Goal: Task Accomplishment & Management: Manage account settings

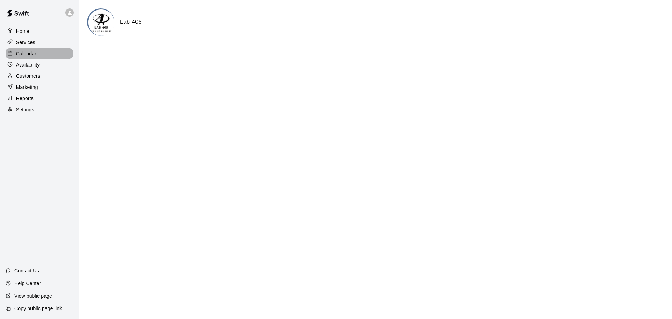
click at [20, 51] on p "Calendar" at bounding box center [26, 53] width 20 height 7
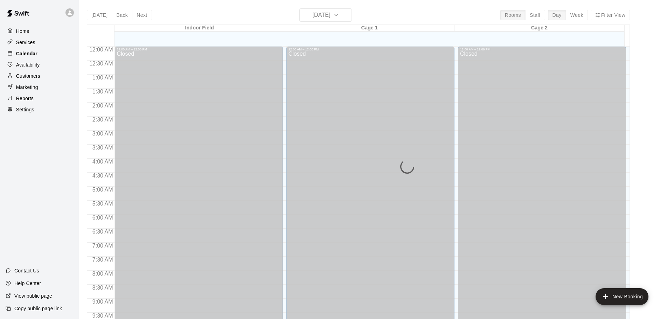
scroll to position [371, 0]
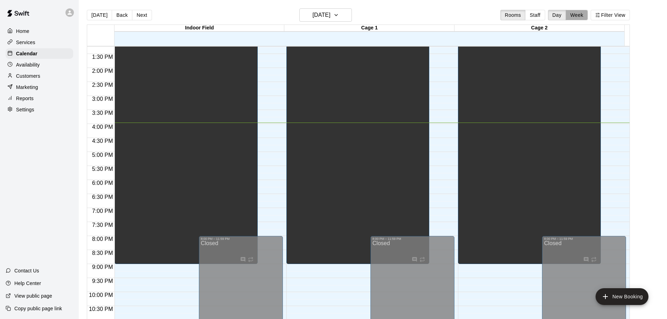
click at [585, 17] on button "Week" at bounding box center [577, 15] width 22 height 11
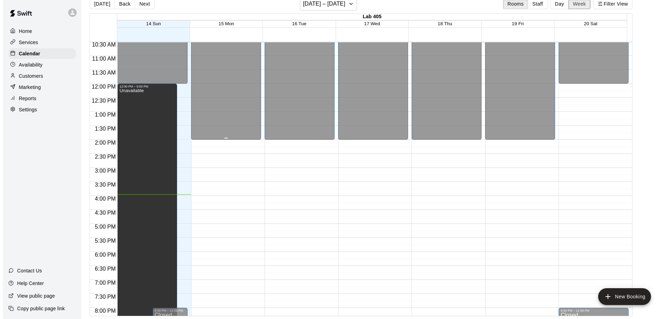
scroll to position [330, 0]
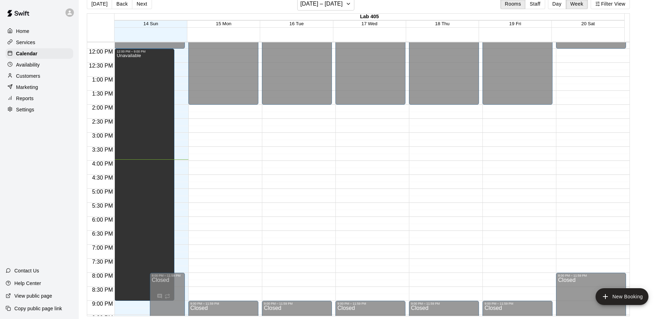
click at [215, 140] on div "12:00 AM – 2:00 PM Closed 9:00 PM – 11:59 PM Closed" at bounding box center [223, 49] width 70 height 672
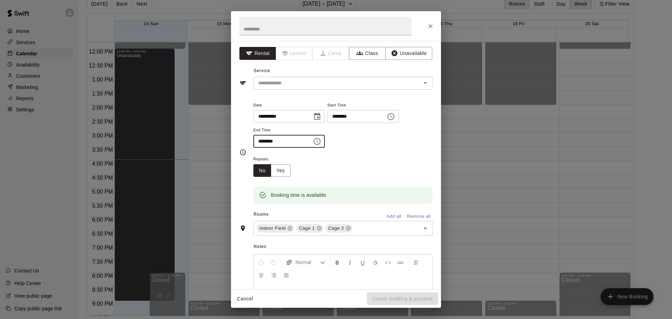
click at [281, 144] on input "********" at bounding box center [280, 141] width 54 height 13
click at [269, 140] on input "********" at bounding box center [280, 141] width 54 height 13
click at [319, 143] on icon "Choose time, selected time is 3:30 PM" at bounding box center [318, 141] width 2 height 3
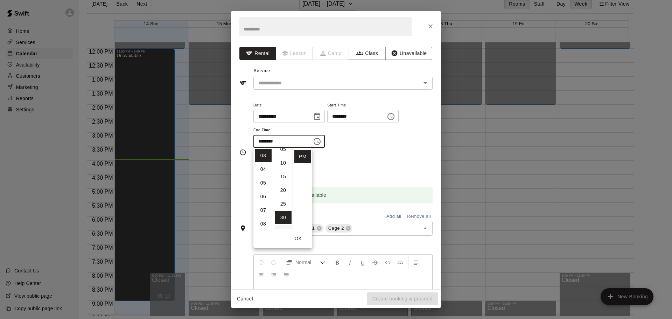
scroll to position [0, 0]
click at [282, 157] on li "00" at bounding box center [283, 155] width 17 height 13
type input "********"
click at [283, 85] on input "text" at bounding box center [333, 83] width 154 height 9
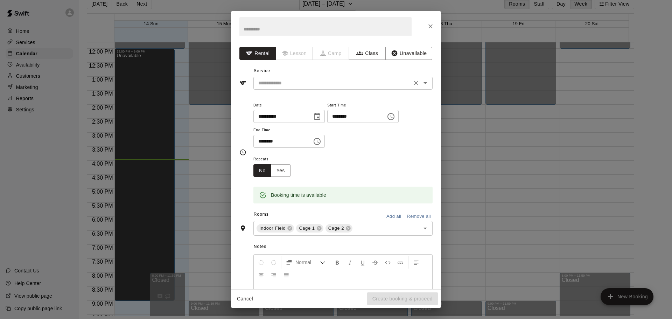
click at [422, 80] on icon "Open" at bounding box center [425, 83] width 8 height 8
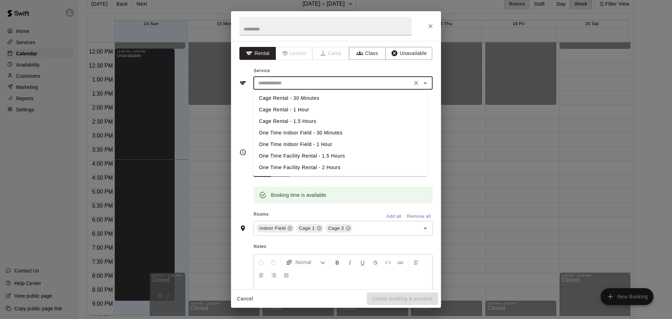
click at [306, 105] on li "Cage Rental - 1 Hour" at bounding box center [340, 110] width 174 height 12
type input "**********"
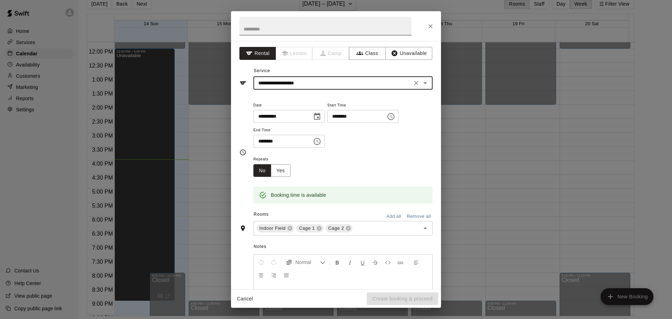
click at [304, 29] on input "text" at bounding box center [325, 26] width 172 height 19
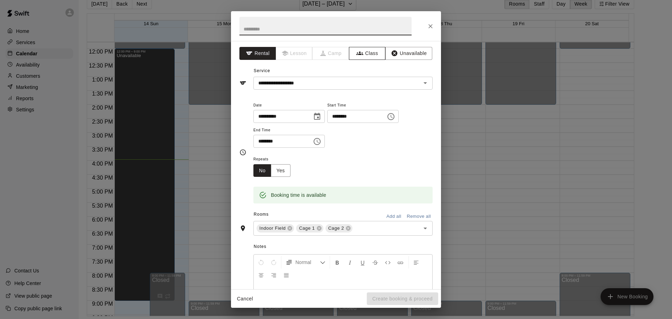
click at [364, 59] on button "Class" at bounding box center [367, 53] width 37 height 13
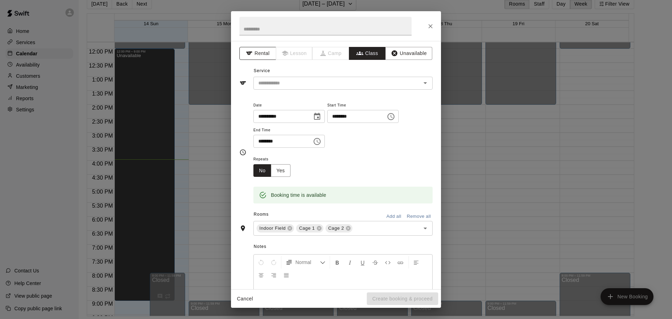
click at [263, 54] on button "Rental" at bounding box center [257, 53] width 37 height 13
click at [291, 82] on input "text" at bounding box center [333, 83] width 154 height 9
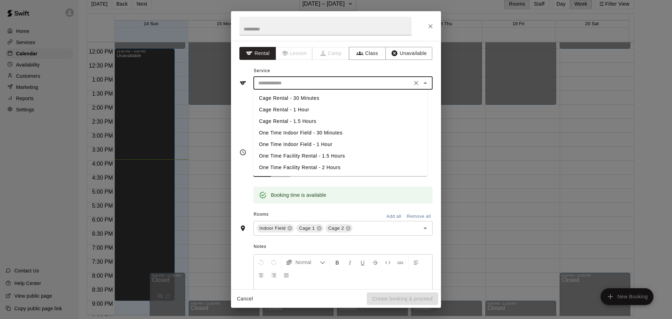
click at [294, 100] on li "Cage Rental - 30 Minutes" at bounding box center [340, 98] width 174 height 12
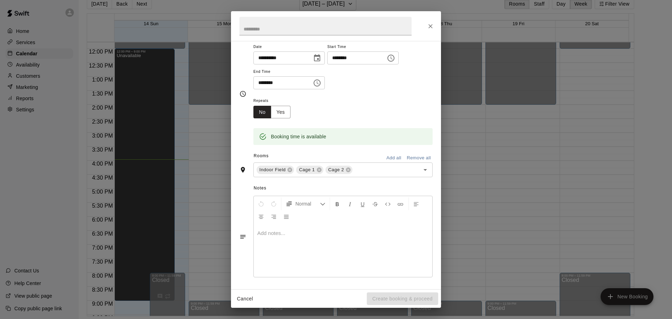
scroll to position [60, 0]
click at [347, 166] on icon at bounding box center [349, 169] width 6 height 6
type input "**********"
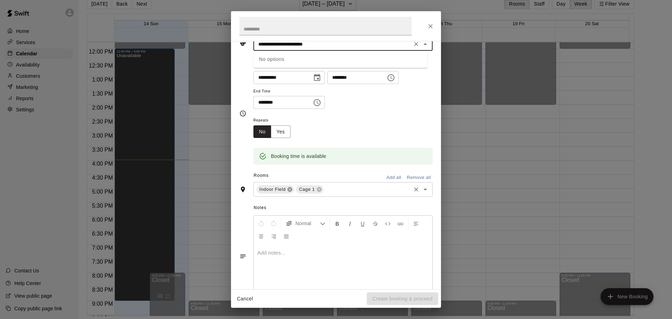
click at [288, 188] on icon at bounding box center [290, 190] width 6 height 6
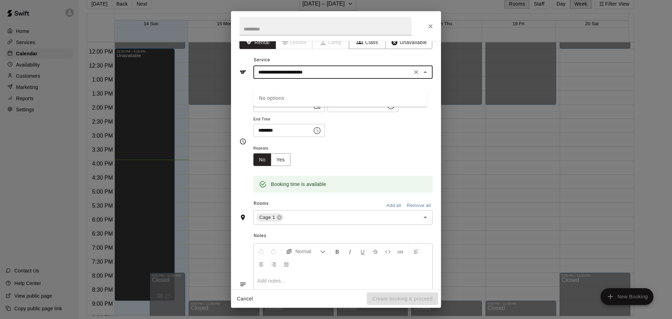
scroll to position [0, 0]
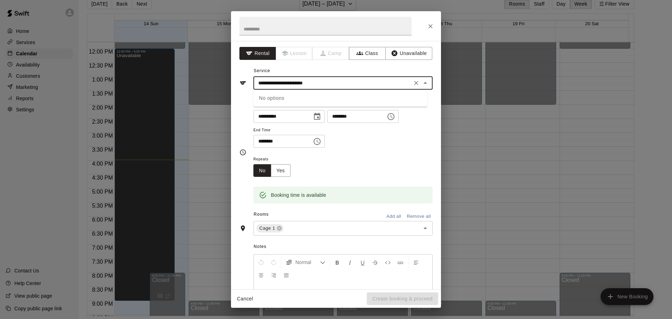
click at [333, 81] on input "**********" at bounding box center [333, 83] width 154 height 9
click at [422, 83] on icon "Close" at bounding box center [425, 83] width 8 height 8
click at [413, 86] on icon "Clear" at bounding box center [416, 82] width 7 height 7
click at [381, 88] on div "​" at bounding box center [342, 83] width 179 height 13
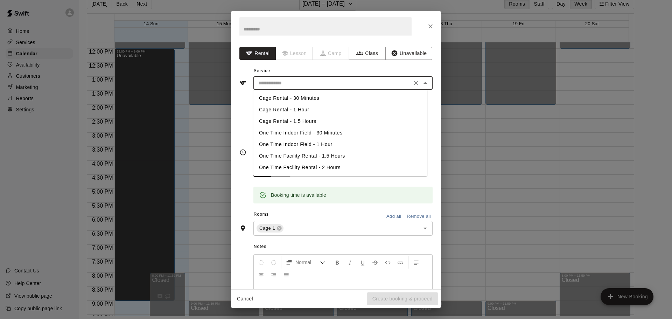
click at [301, 96] on li "Cage Rental - 30 Minutes" at bounding box center [340, 98] width 174 height 12
type input "**********"
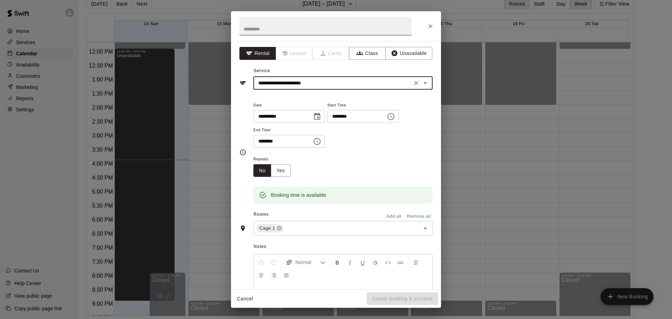
click at [294, 27] on input "text" at bounding box center [325, 26] width 172 height 19
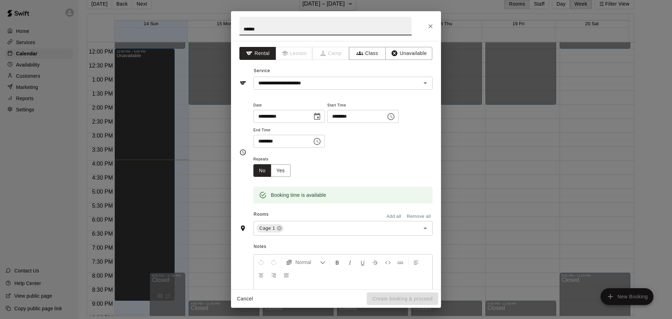
type input "******"
click at [386, 160] on div "Repeats No Yes" at bounding box center [342, 166] width 179 height 22
click at [244, 295] on button "Cancel" at bounding box center [245, 298] width 22 height 13
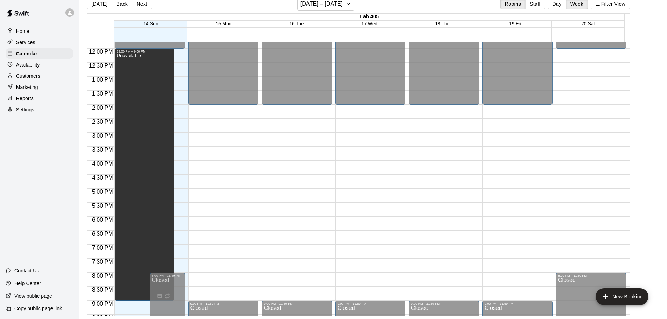
click at [221, 154] on div "12:00 AM – 2:00 PM Closed 9:00 PM – 11:59 PM Closed" at bounding box center [223, 49] width 70 height 672
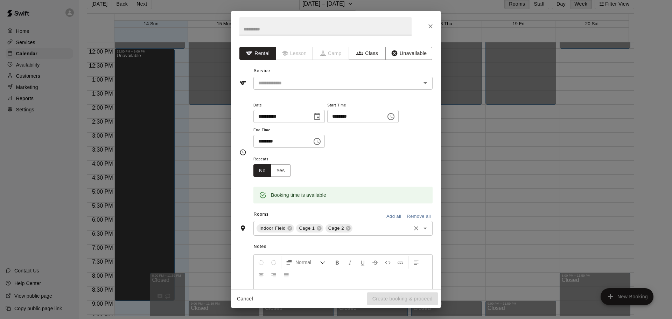
click at [421, 227] on icon "Open" at bounding box center [425, 228] width 8 height 8
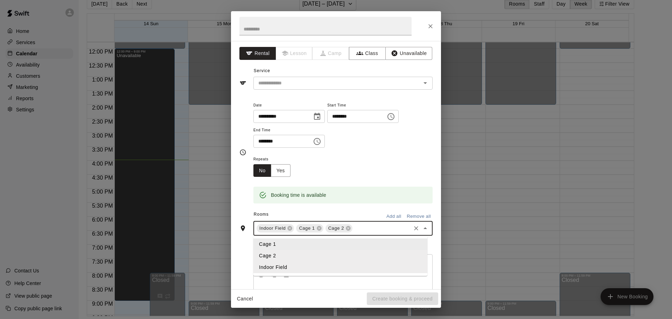
click at [304, 241] on li "Cage 1" at bounding box center [340, 244] width 174 height 12
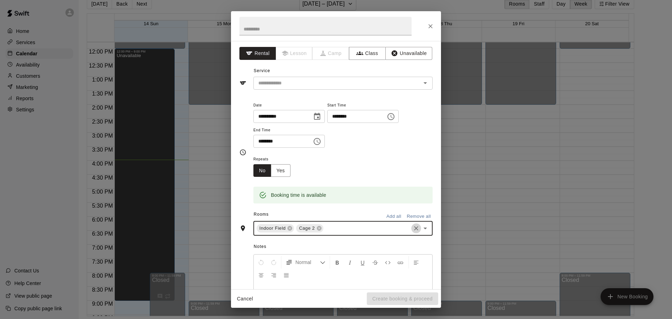
click at [414, 229] on icon "Clear" at bounding box center [416, 228] width 4 height 4
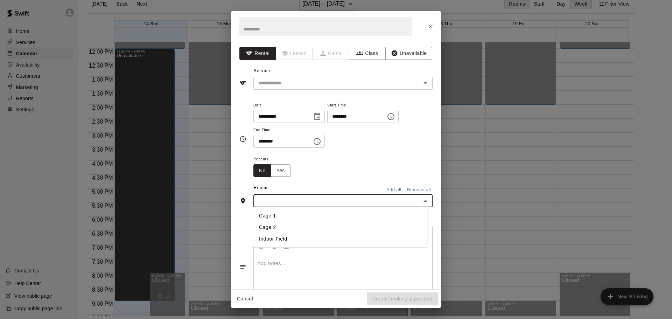
click at [370, 197] on input "text" at bounding box center [338, 200] width 164 height 9
click at [284, 218] on li "Cage 1" at bounding box center [340, 216] width 174 height 12
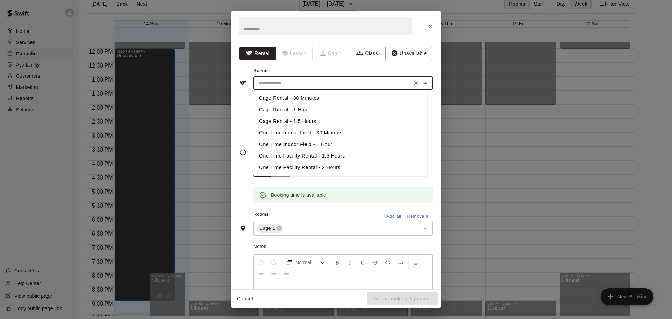
click at [326, 84] on input "text" at bounding box center [333, 83] width 154 height 9
click at [307, 106] on li "Cage Rental - 1 Hour" at bounding box center [340, 110] width 174 height 12
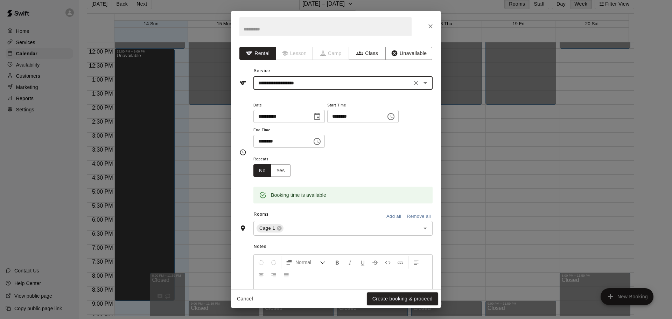
click at [327, 85] on input "**********" at bounding box center [333, 83] width 154 height 9
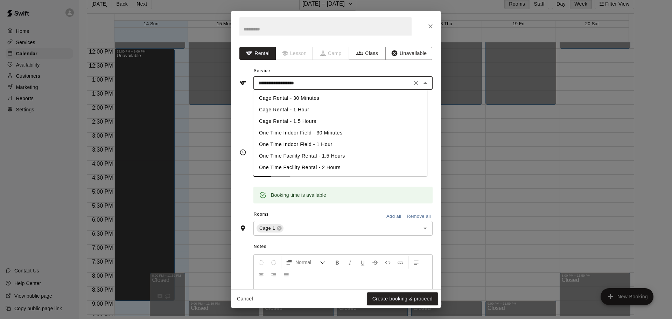
click at [306, 100] on li "Cage Rental - 30 Minutes" at bounding box center [340, 98] width 174 height 12
type input "**********"
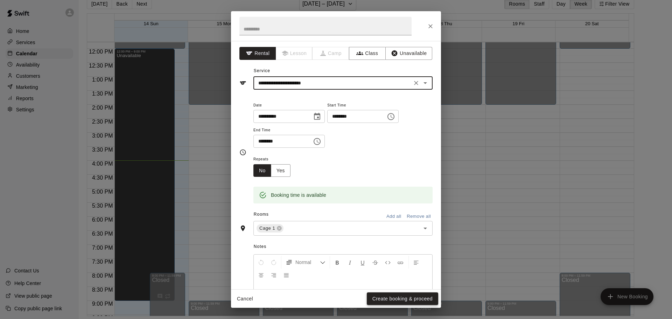
click at [401, 298] on button "Create booking & proceed" at bounding box center [402, 298] width 71 height 13
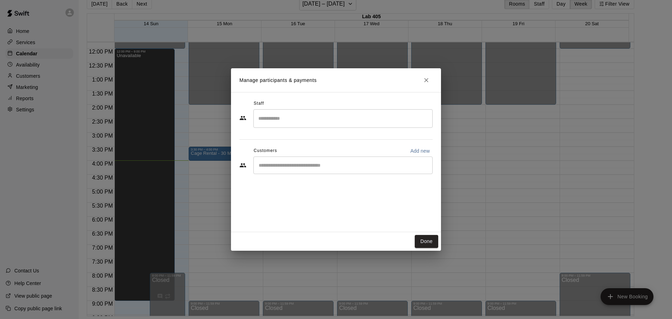
click at [304, 123] on input "Search staff" at bounding box center [343, 118] width 173 height 12
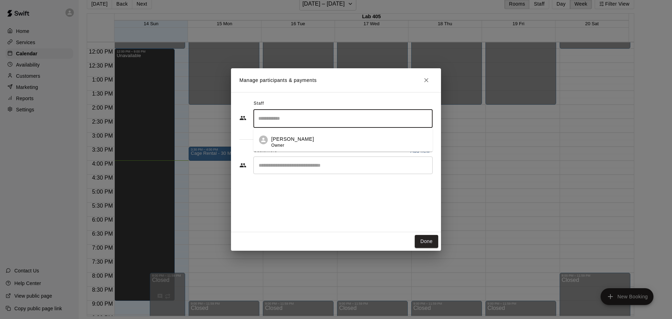
click at [256, 200] on div "Staff ​ [PERSON_NAME] Owner Customers Add new ​" at bounding box center [336, 162] width 210 height 140
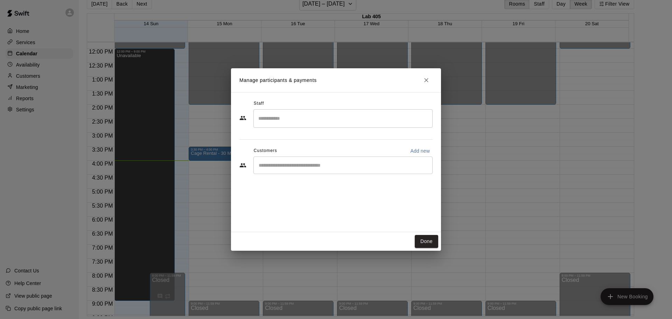
click at [306, 161] on div "​" at bounding box center [342, 166] width 179 height 18
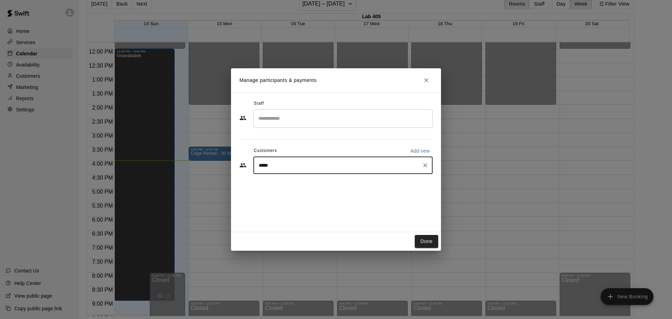
type input "******"
click at [301, 193] on div "[PERSON_NAME] [PERSON_NAME][EMAIL_ADDRESS][DOMAIN_NAME]" at bounding box center [342, 185] width 179 height 22
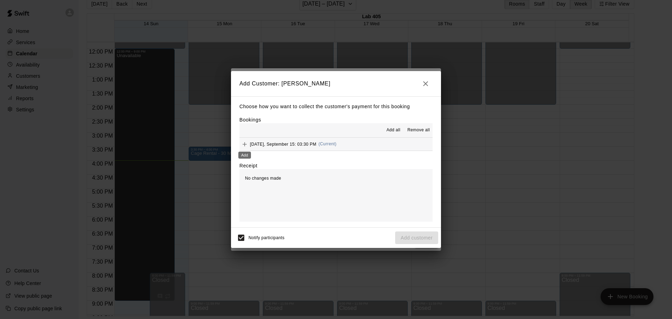
click at [248, 145] on icon "Add" at bounding box center [244, 144] width 7 height 7
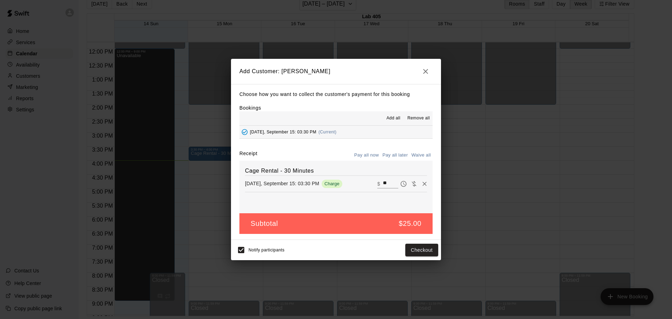
click at [393, 154] on button "Pay all later" at bounding box center [395, 155] width 29 height 11
click at [366, 152] on button "Pay all now" at bounding box center [367, 155] width 28 height 11
click at [360, 151] on button "Pay all now" at bounding box center [367, 155] width 28 height 11
click at [418, 246] on button "Checkout" at bounding box center [421, 250] width 33 height 13
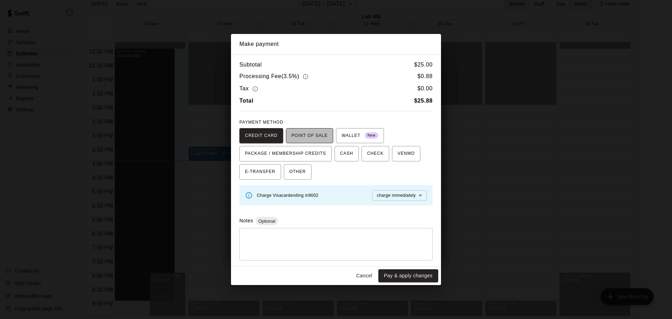
click at [322, 140] on span "POINT OF SALE" at bounding box center [310, 135] width 36 height 11
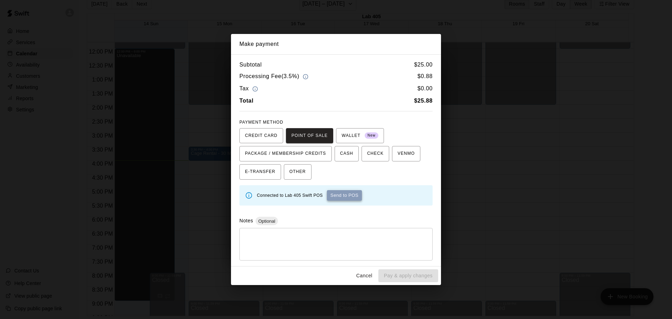
click at [335, 192] on button "Send to POS" at bounding box center [344, 195] width 35 height 11
click at [340, 155] on button "CASH" at bounding box center [347, 153] width 24 height 15
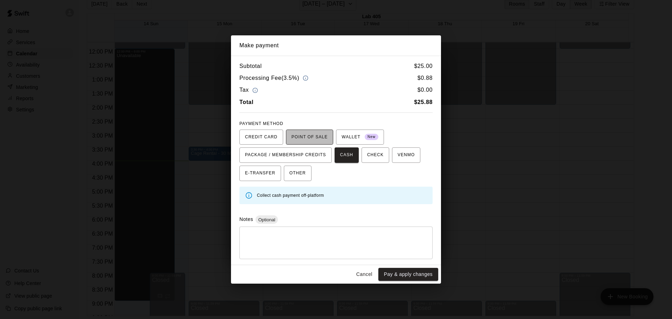
click at [311, 135] on span "POINT OF SALE" at bounding box center [310, 137] width 36 height 11
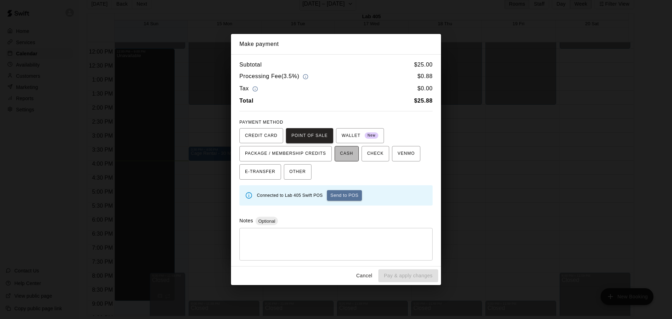
click at [343, 159] on span "CASH" at bounding box center [346, 153] width 13 height 11
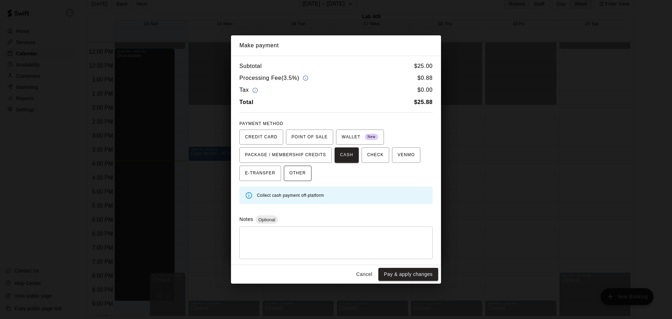
click at [296, 177] on span "OTHER" at bounding box center [298, 173] width 16 height 11
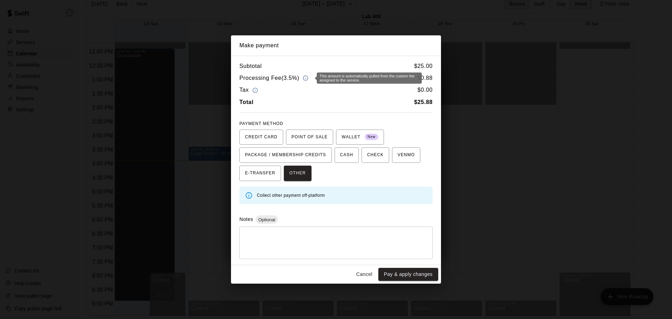
click at [307, 77] on icon "button" at bounding box center [306, 78] width 6 height 6
click at [321, 227] on div "* ​" at bounding box center [335, 243] width 193 height 33
click at [366, 276] on button "Cancel" at bounding box center [364, 274] width 22 height 13
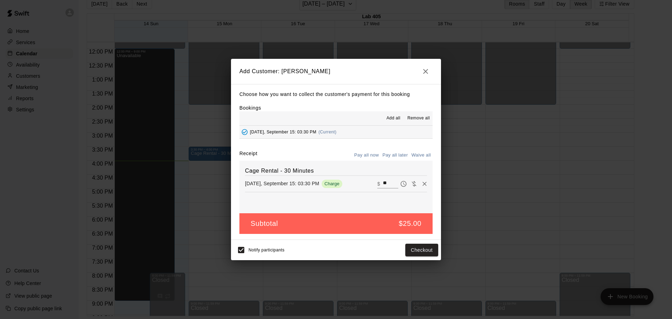
click at [392, 154] on button "Pay all later" at bounding box center [395, 155] width 29 height 11
click at [425, 251] on button "Add customer" at bounding box center [416, 250] width 43 height 13
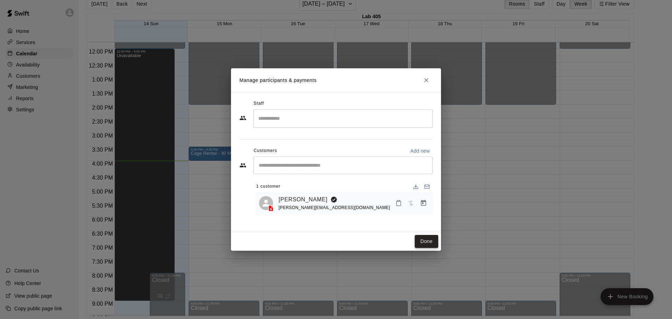
click at [421, 242] on button "Done" at bounding box center [426, 241] width 23 height 13
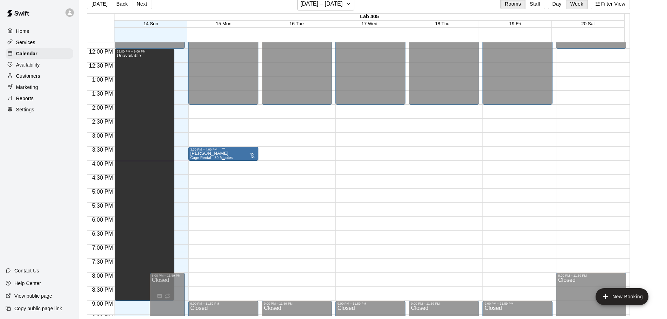
click at [253, 157] on div at bounding box center [252, 155] width 7 height 7
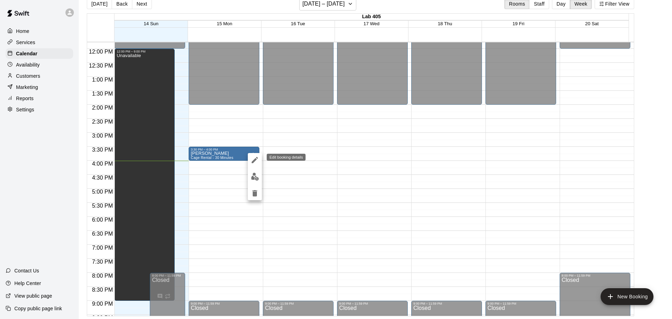
click at [252, 160] on icon "edit" at bounding box center [255, 160] width 8 height 8
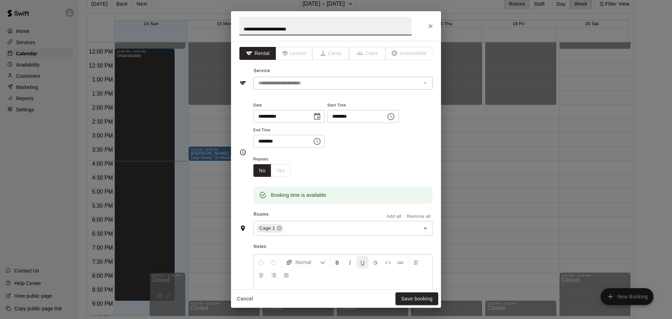
scroll to position [127, 0]
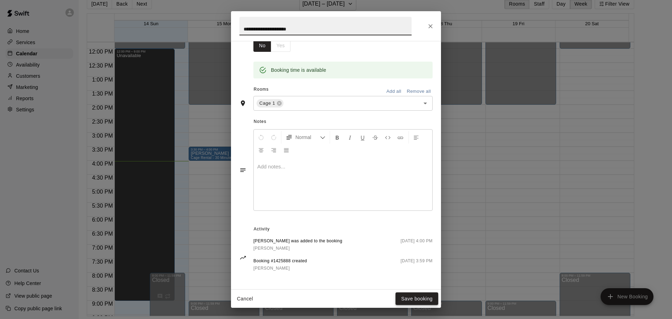
click at [416, 299] on button "Save booking" at bounding box center [417, 298] width 43 height 13
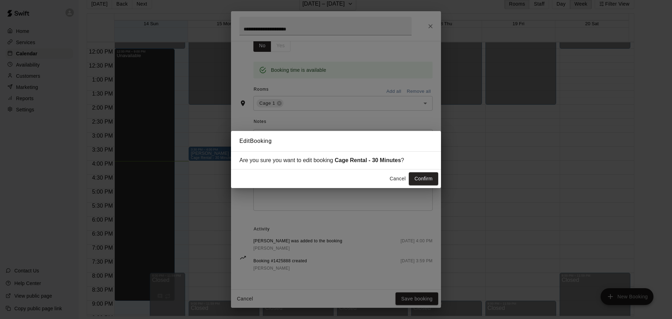
click at [392, 180] on button "Cancel" at bounding box center [398, 178] width 22 height 13
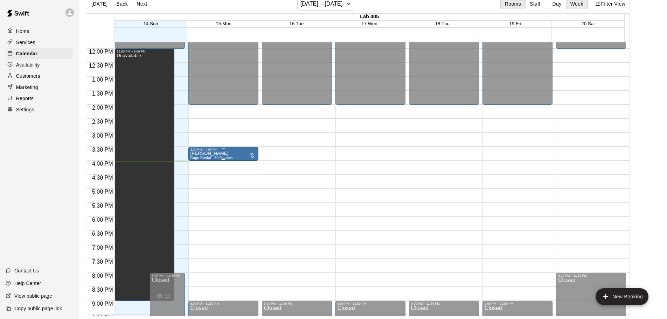
click at [249, 153] on div at bounding box center [252, 155] width 7 height 7
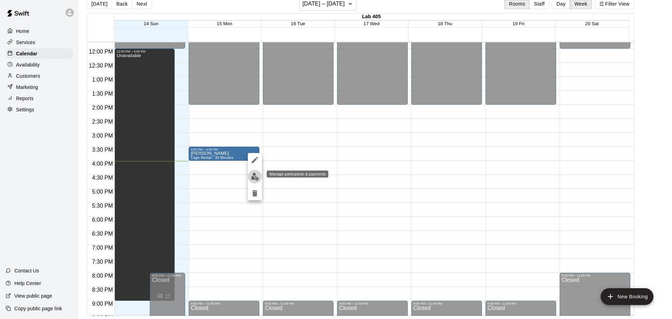
click at [256, 178] on img "edit" at bounding box center [255, 177] width 8 height 8
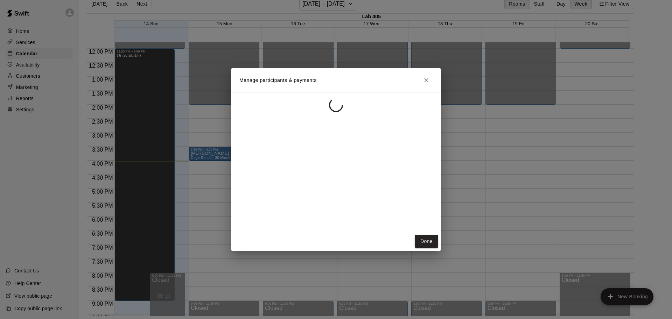
click at [256, 178] on div at bounding box center [336, 162] width 210 height 140
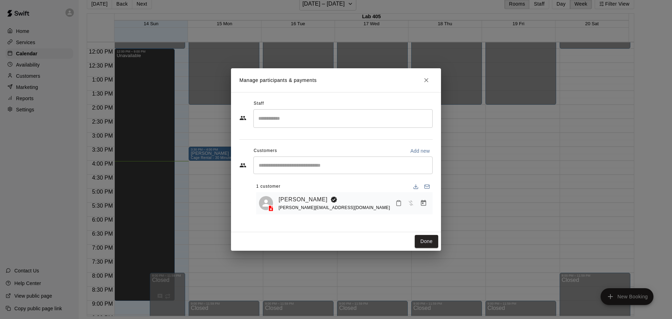
click at [428, 80] on icon "Close" at bounding box center [426, 80] width 7 height 7
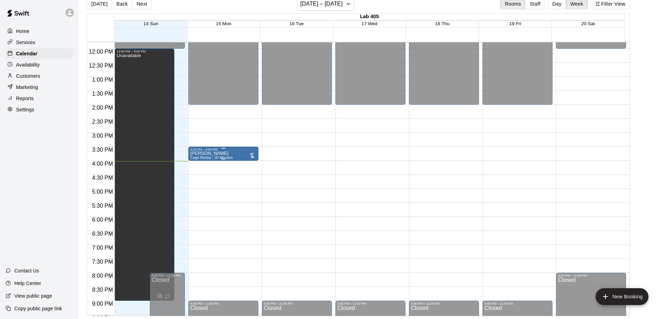
click at [254, 157] on div at bounding box center [252, 155] width 7 height 7
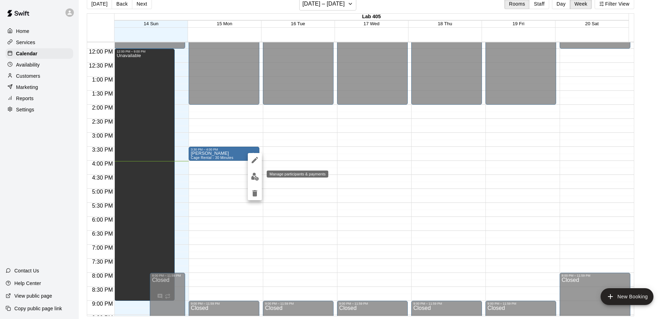
click at [256, 171] on button "edit" at bounding box center [255, 177] width 14 height 14
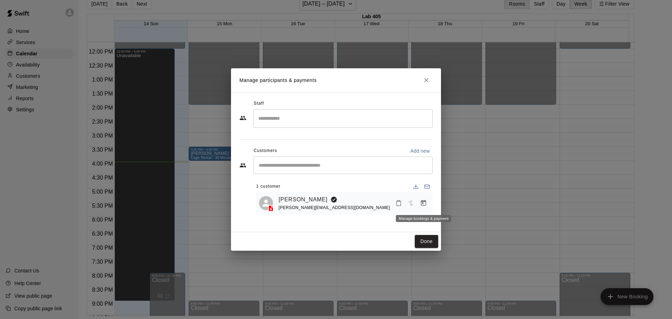
click at [423, 205] on icon "Manage bookings & payment" at bounding box center [423, 203] width 7 height 7
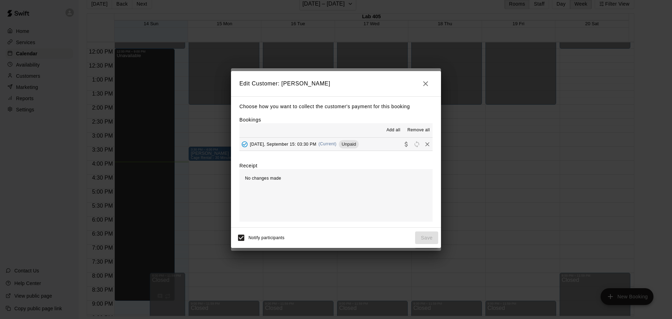
click at [378, 143] on button "[DATE], September 15: 03:30 PM (Current) Unpaid" at bounding box center [335, 144] width 193 height 13
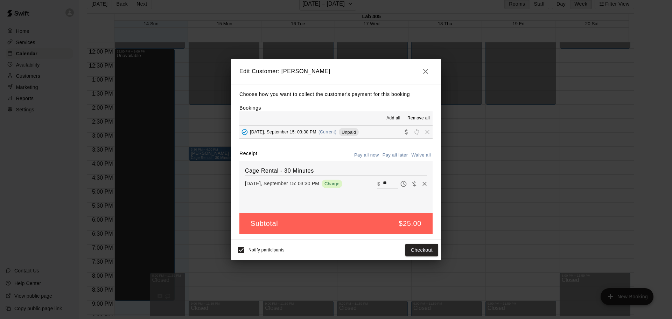
click at [420, 160] on button "Waive all" at bounding box center [421, 155] width 23 height 11
type input "*"
click at [371, 156] on button "Pay all now" at bounding box center [367, 155] width 28 height 11
click at [421, 184] on icon "Remove" at bounding box center [424, 183] width 7 height 7
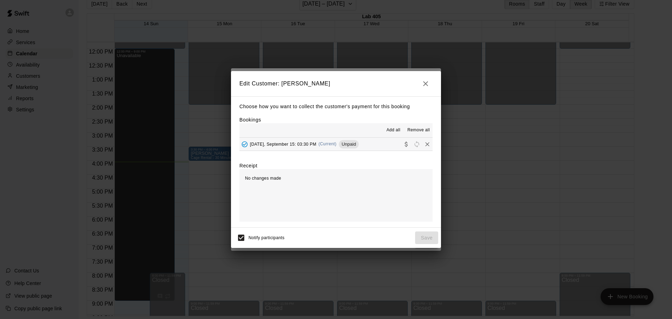
click at [378, 147] on button "[DATE], September 15: 03:30 PM (Current) Unpaid" at bounding box center [335, 144] width 193 height 13
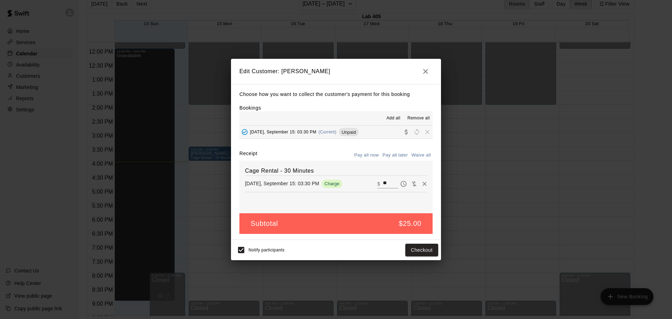
click at [433, 72] on h2 "Edit Customer: [PERSON_NAME]" at bounding box center [336, 71] width 210 height 25
click at [424, 71] on icon "button" at bounding box center [426, 71] width 8 height 8
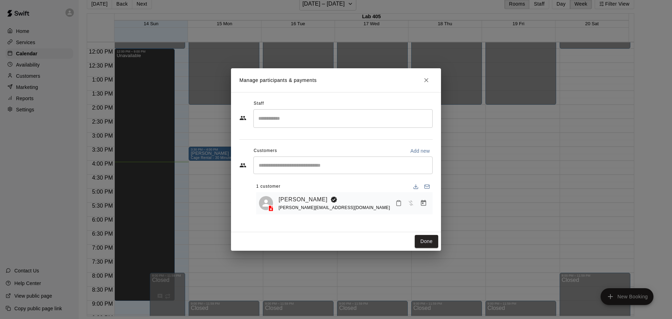
click at [425, 82] on icon "Close" at bounding box center [426, 80] width 7 height 7
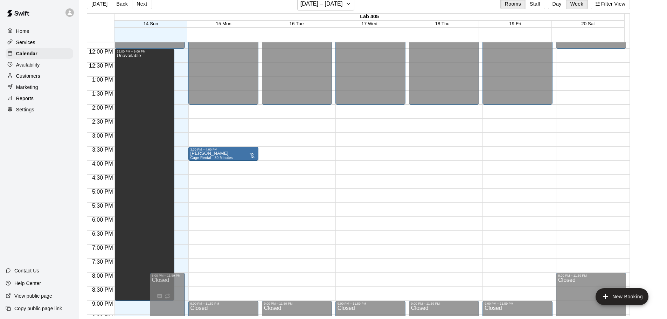
click at [451, 157] on div "12:00 AM – 2:00 PM Closed 9:00 PM – 11:59 PM Closed" at bounding box center [444, 49] width 70 height 672
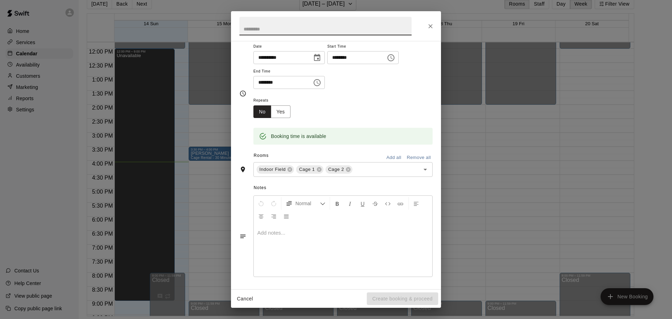
scroll to position [60, 0]
click at [306, 165] on span "Cage 1" at bounding box center [306, 168] width 21 height 7
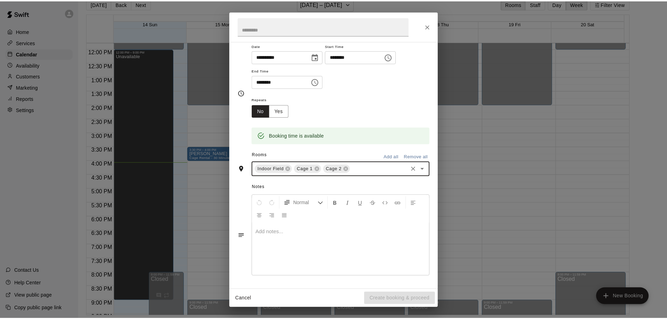
scroll to position [0, 0]
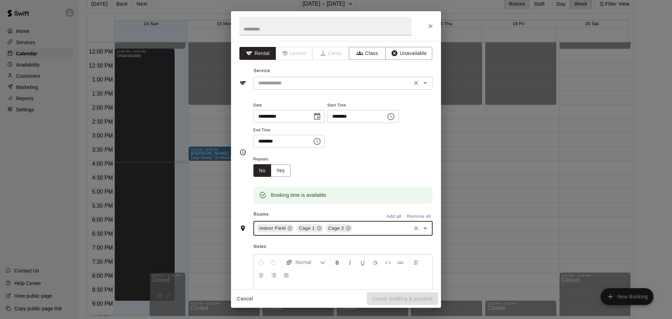
click at [312, 84] on input "text" at bounding box center [333, 83] width 154 height 9
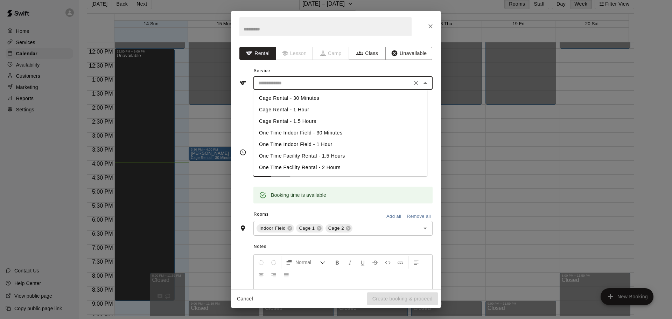
click at [309, 100] on li "Cage Rental - 30 Minutes" at bounding box center [340, 98] width 174 height 12
type input "**********"
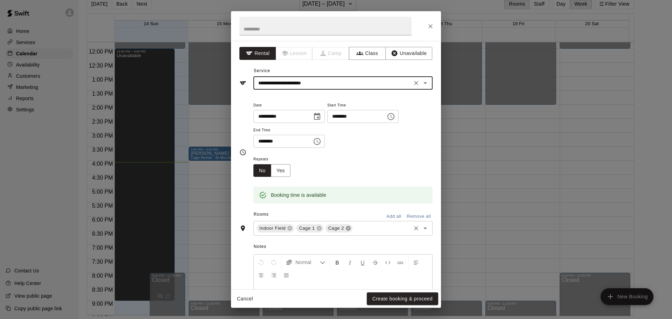
click at [347, 228] on icon at bounding box center [348, 228] width 5 height 5
click at [288, 228] on icon at bounding box center [290, 228] width 6 height 6
click at [384, 299] on button "Create booking & proceed" at bounding box center [402, 298] width 71 height 13
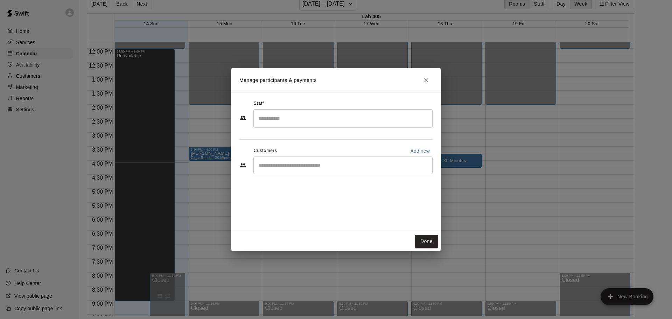
click at [306, 165] on input "Start typing to search customers..." at bounding box center [343, 165] width 173 height 7
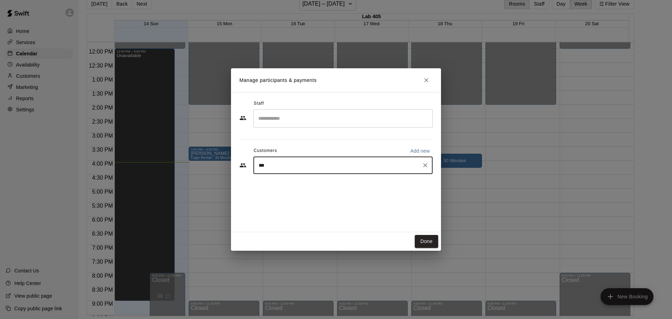
type input "****"
click at [317, 185] on div "Braxton Coates [EMAIL_ADDRESS][DOMAIN_NAME]" at bounding box center [350, 185] width 154 height 15
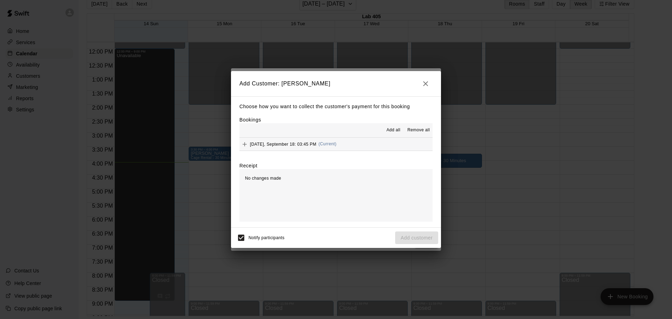
click at [355, 152] on div "Choose how you want to collect the customer's payment for this booking Bookings…" at bounding box center [336, 161] width 210 height 131
click at [359, 147] on button "[DATE], September 18: 03:45 PM (Current)" at bounding box center [335, 144] width 193 height 13
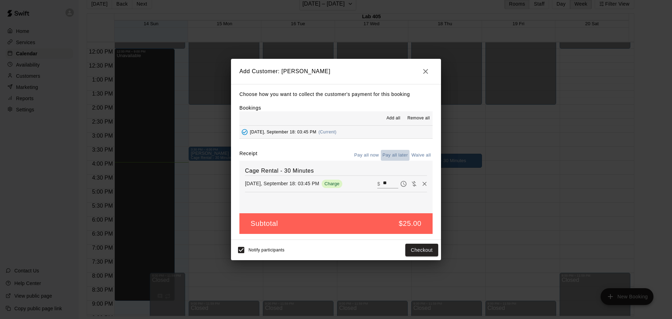
click at [388, 155] on button "Pay all later" at bounding box center [395, 155] width 29 height 11
click at [423, 252] on button "Add customer" at bounding box center [416, 250] width 43 height 13
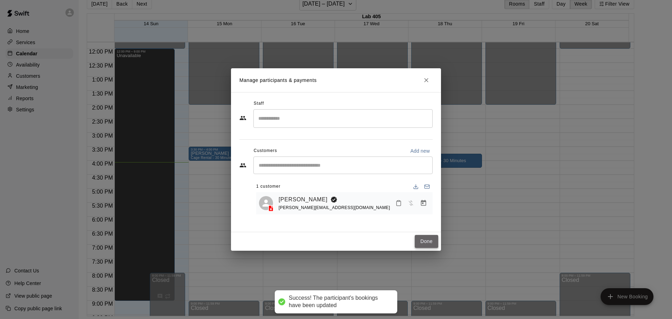
click at [422, 238] on button "Done" at bounding box center [426, 241] width 23 height 13
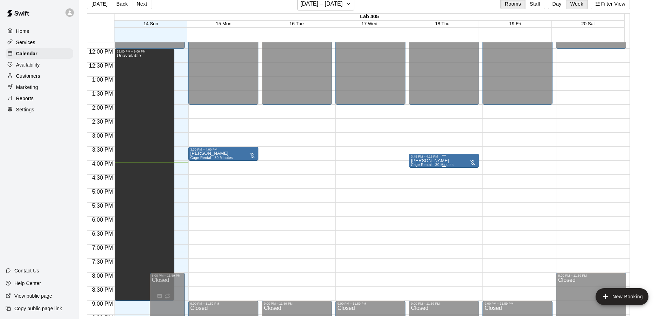
click at [474, 166] on div at bounding box center [472, 162] width 7 height 7
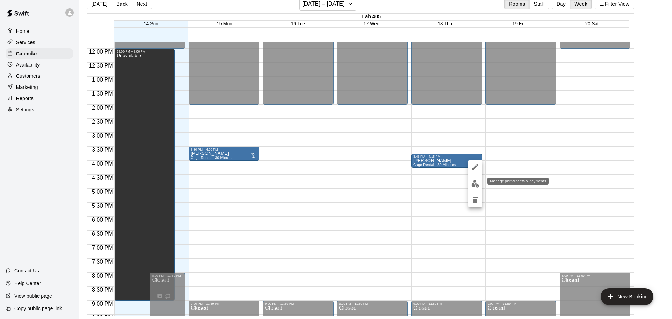
click at [477, 181] on img "edit" at bounding box center [476, 184] width 8 height 8
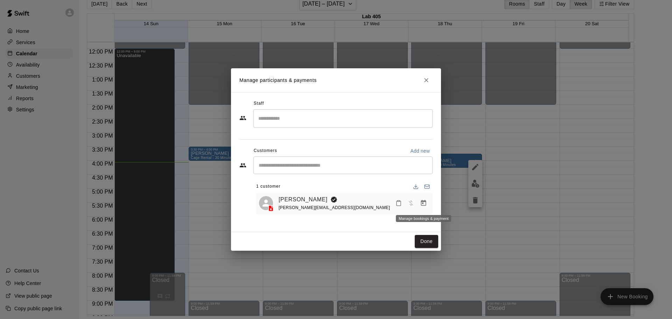
click at [423, 203] on icon "Manage bookings & payment" at bounding box center [423, 203] width 5 height 6
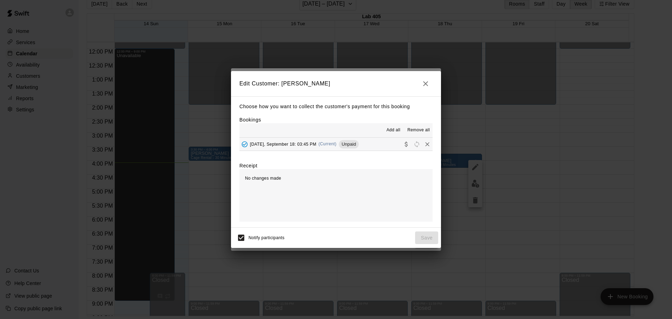
click at [421, 85] on button "button" at bounding box center [426, 84] width 14 height 14
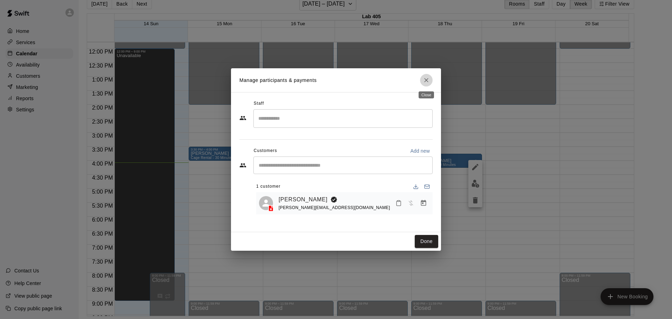
click at [429, 82] on icon "Close" at bounding box center [426, 80] width 7 height 7
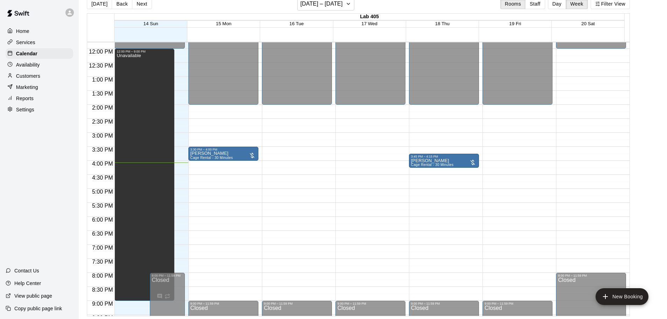
click at [37, 79] on p "Customers" at bounding box center [28, 75] width 24 height 7
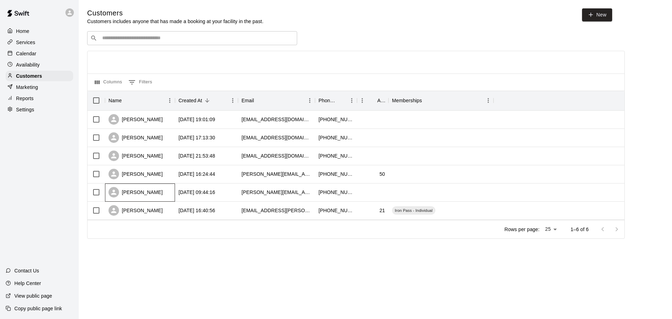
click at [141, 196] on div "[PERSON_NAME]" at bounding box center [136, 192] width 54 height 11
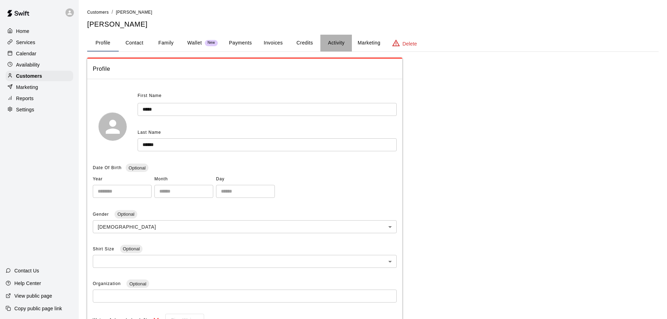
click at [337, 44] on button "Activity" at bounding box center [336, 43] width 32 height 17
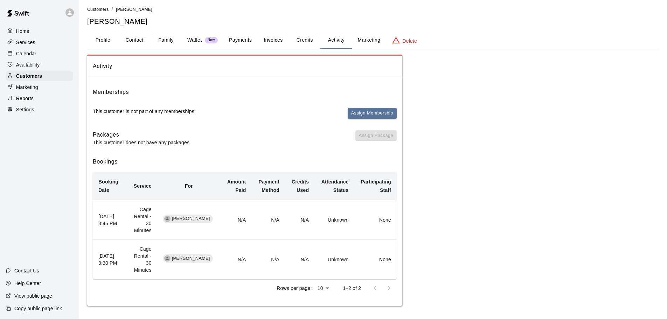
scroll to position [4, 0]
click at [23, 39] on p "Services" at bounding box center [25, 42] width 19 height 7
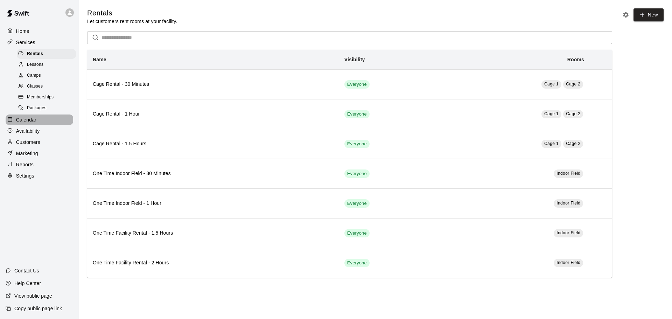
click at [34, 121] on p "Calendar" at bounding box center [26, 119] width 20 height 7
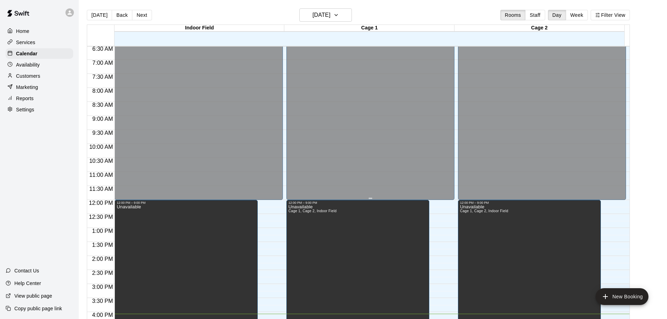
scroll to position [182, 0]
click at [580, 11] on button "Week" at bounding box center [577, 15] width 22 height 11
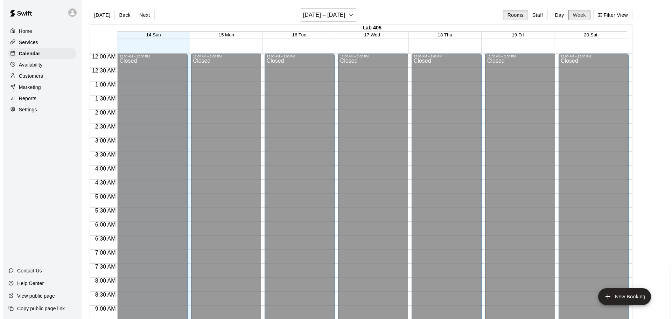
scroll to position [400, 0]
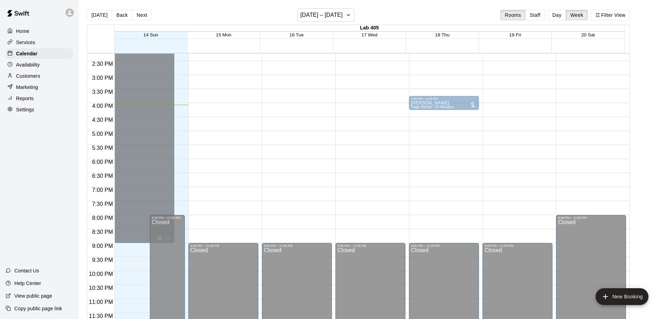
click at [252, 95] on div at bounding box center [252, 97] width 7 height 7
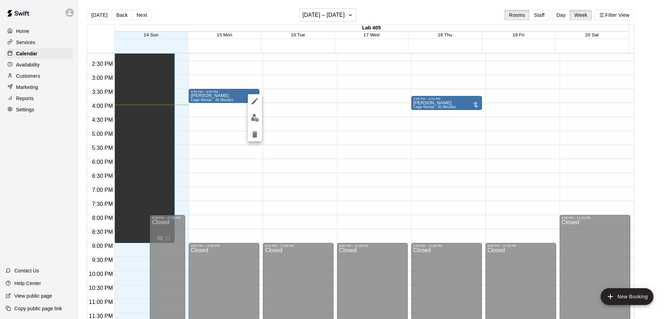
drag, startPoint x: 319, startPoint y: 144, endPoint x: 292, endPoint y: 130, distance: 30.7
click at [319, 144] on div at bounding box center [336, 159] width 672 height 319
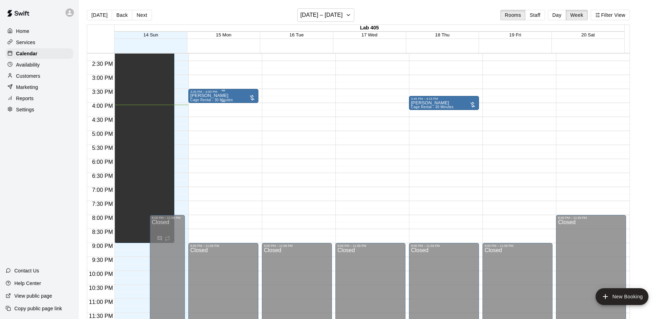
click at [252, 96] on div at bounding box center [252, 97] width 7 height 7
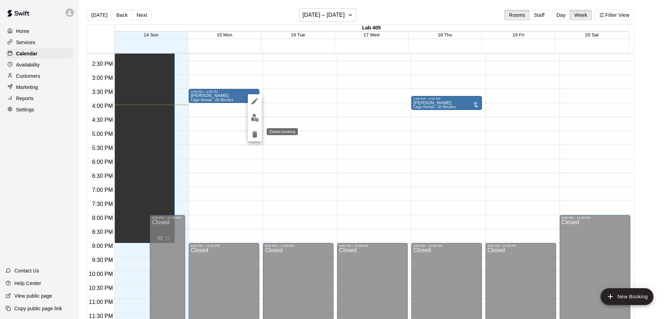
click at [255, 134] on icon "delete" at bounding box center [254, 134] width 5 height 6
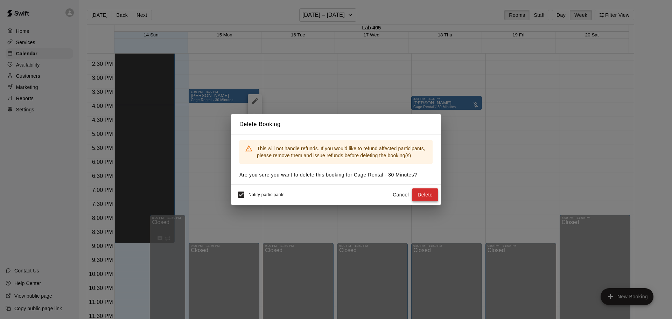
click at [428, 195] on button "Delete" at bounding box center [425, 194] width 26 height 13
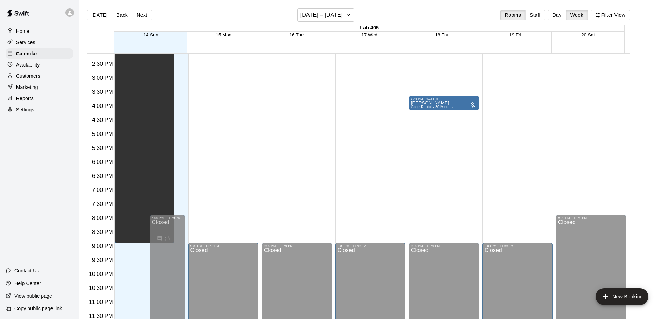
click at [469, 101] on div at bounding box center [472, 104] width 7 height 7
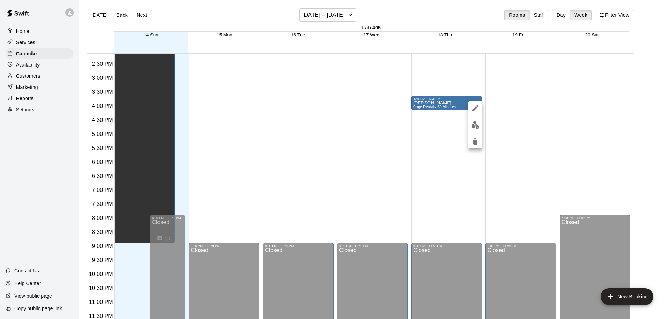
click at [472, 143] on icon "delete" at bounding box center [475, 141] width 8 height 8
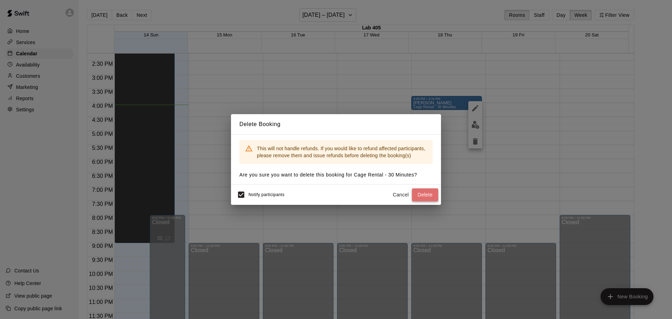
click at [431, 195] on button "Delete" at bounding box center [425, 194] width 26 height 13
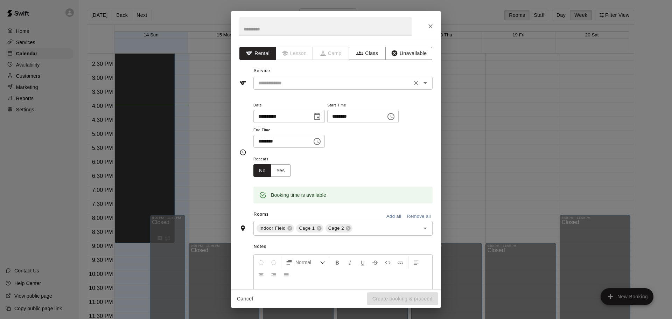
click at [293, 84] on input "text" at bounding box center [333, 83] width 154 height 9
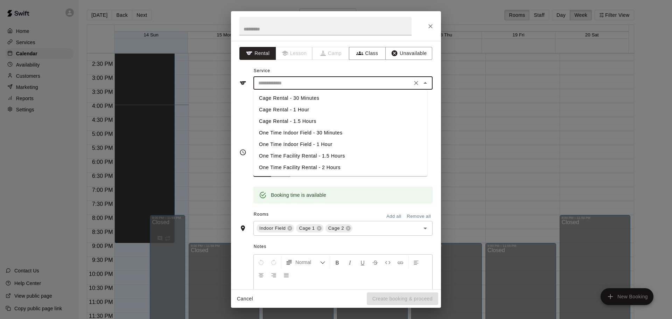
click at [296, 99] on li "Cage Rental - 30 Minutes" at bounding box center [340, 98] width 174 height 12
type input "**********"
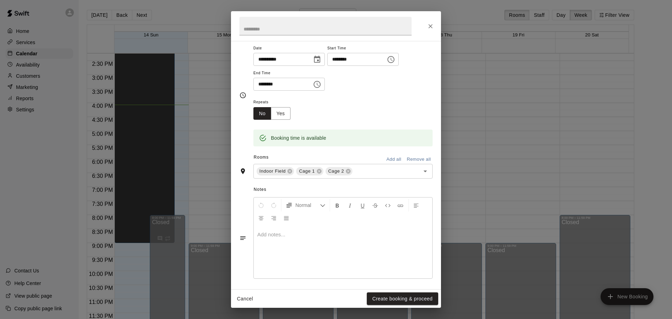
scroll to position [60, 0]
click at [349, 169] on icon at bounding box center [348, 169] width 5 height 5
click at [290, 168] on icon at bounding box center [290, 169] width 6 height 6
click at [387, 298] on button "Create booking & proceed" at bounding box center [402, 298] width 71 height 13
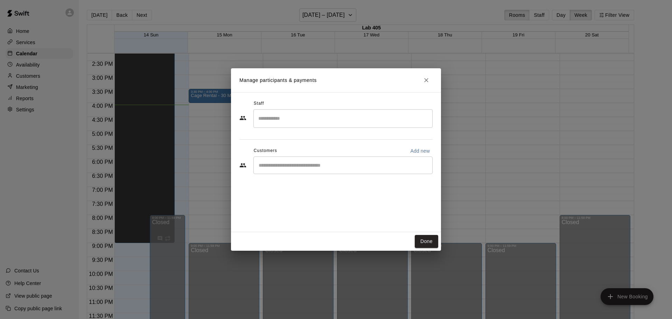
click at [326, 164] on input "Start typing to search customers..." at bounding box center [343, 165] width 173 height 7
type input "*"
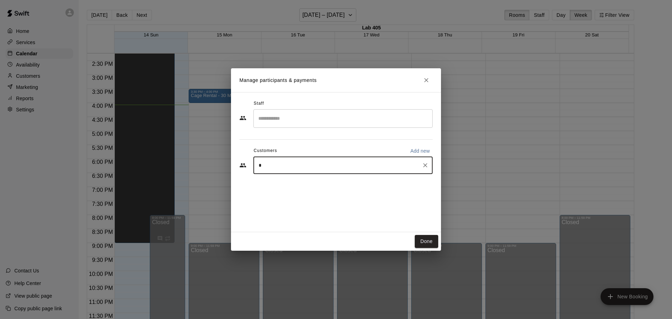
click at [428, 165] on icon "Clear" at bounding box center [425, 165] width 7 height 7
click at [377, 165] on input "Start typing to search customers..." at bounding box center [343, 165] width 173 height 7
type input "*****"
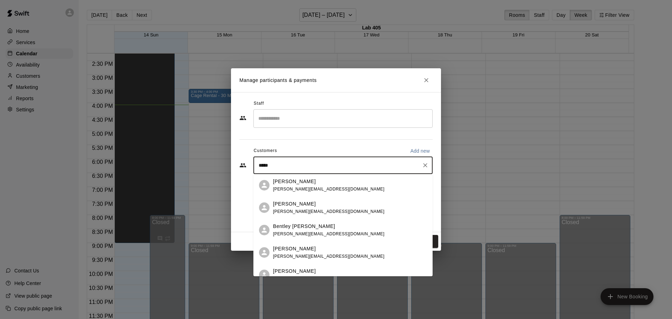
click at [356, 184] on div "Haley Coates [EMAIL_ADDRESS][DOMAIN_NAME]" at bounding box center [350, 185] width 154 height 15
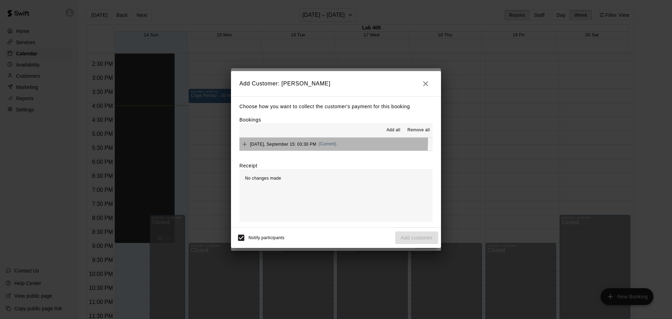
click at [262, 139] on div "[DATE], September 15: 03:30 PM (Current)" at bounding box center [287, 144] width 97 height 11
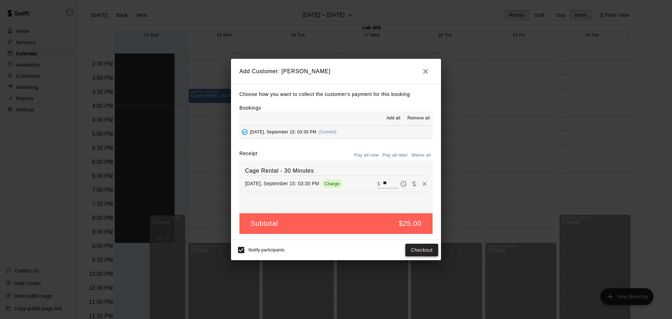
click at [419, 253] on button "Checkout" at bounding box center [421, 250] width 33 height 13
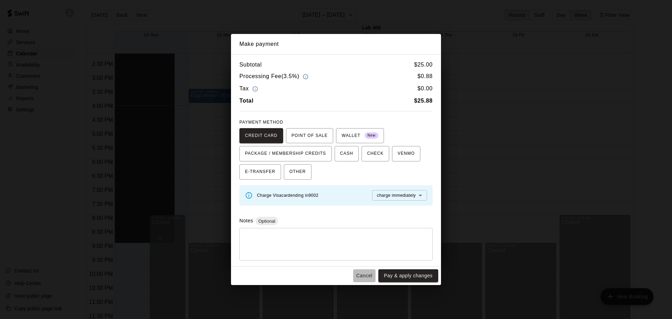
click at [358, 279] on button "Cancel" at bounding box center [364, 275] width 22 height 13
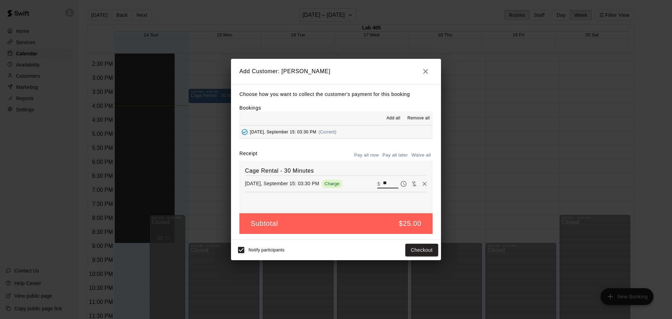
drag, startPoint x: 383, startPoint y: 181, endPoint x: 356, endPoint y: 187, distance: 28.3
click at [356, 187] on div "[DATE], September 15: 03:30 PM Charge ​ $ **" at bounding box center [336, 184] width 182 height 11
type input "*"
click at [421, 248] on button "Checkout" at bounding box center [421, 250] width 33 height 13
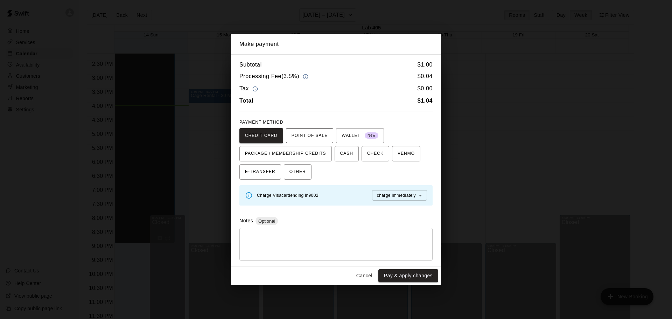
click at [324, 130] on span "POINT OF SALE" at bounding box center [310, 135] width 36 height 11
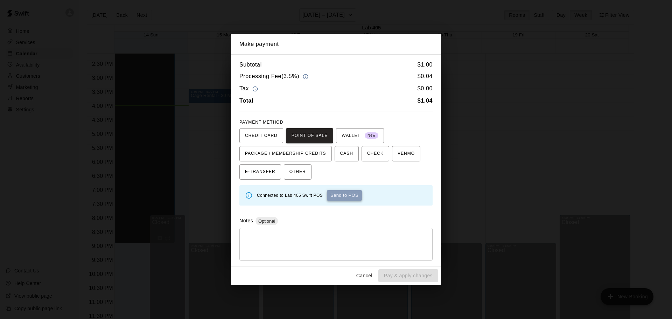
click at [344, 192] on button "Send to POS" at bounding box center [344, 195] width 35 height 11
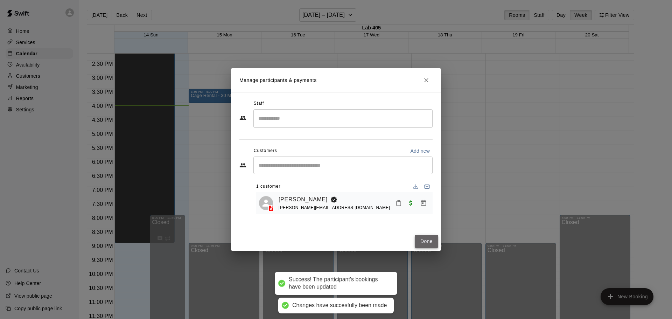
click at [425, 238] on button "Done" at bounding box center [426, 241] width 23 height 13
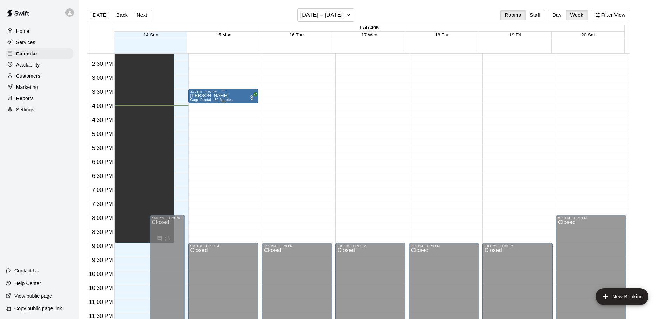
click at [244, 96] on div "[PERSON_NAME] Cage Rental - 30 Minutes" at bounding box center [223, 252] width 66 height 319
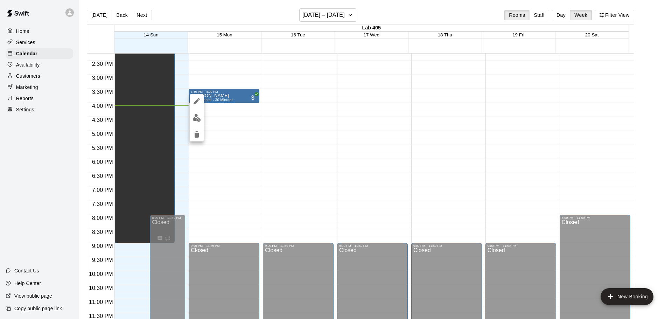
click at [231, 123] on div at bounding box center [336, 159] width 672 height 319
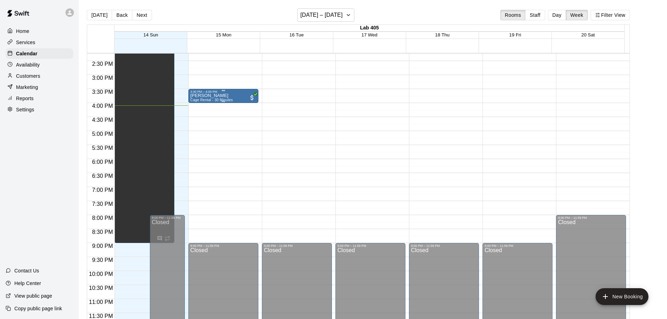
click at [237, 99] on div "[PERSON_NAME] Cage Rental - 30 Minutes" at bounding box center [223, 252] width 66 height 319
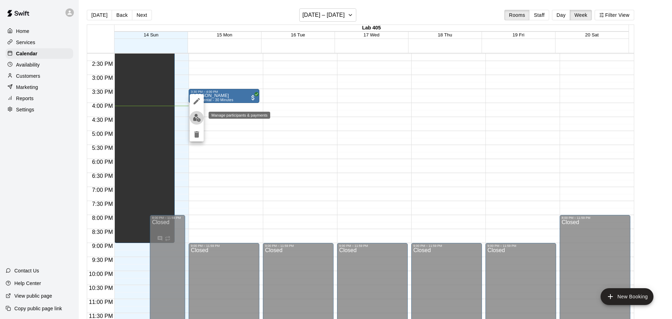
click at [197, 120] on img "edit" at bounding box center [197, 118] width 8 height 8
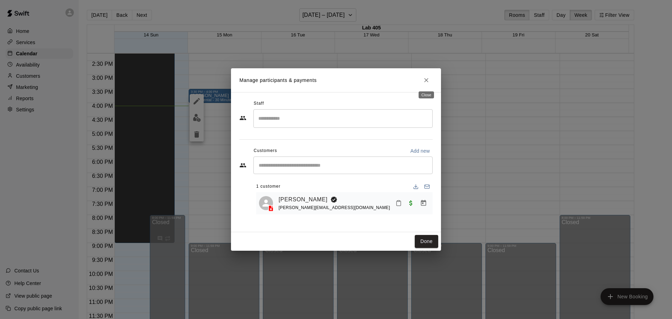
click at [429, 78] on icon "Close" at bounding box center [426, 80] width 7 height 7
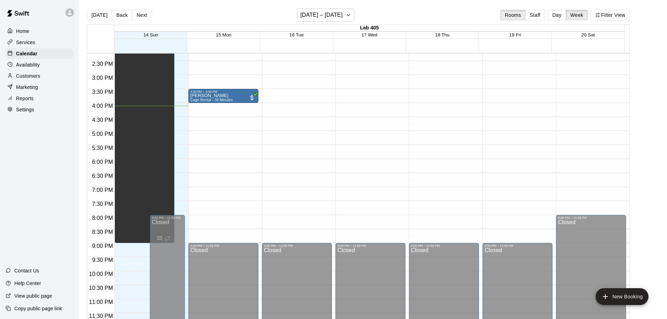
click at [39, 78] on p "Customers" at bounding box center [28, 75] width 24 height 7
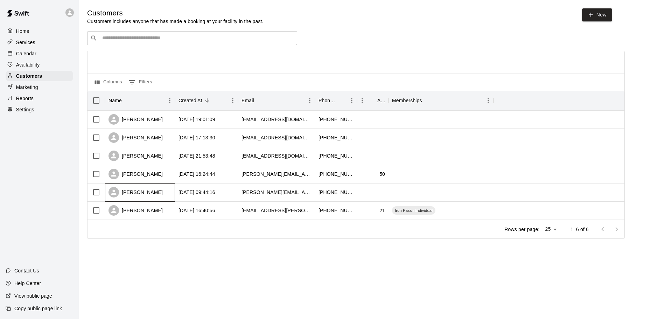
click at [162, 194] on div "[PERSON_NAME]" at bounding box center [140, 192] width 70 height 18
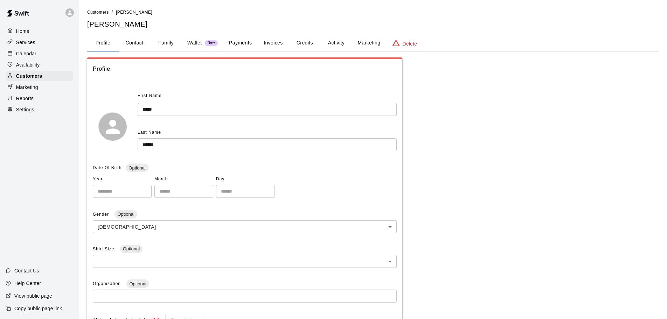
click at [235, 43] on button "Payments" at bounding box center [240, 43] width 34 height 17
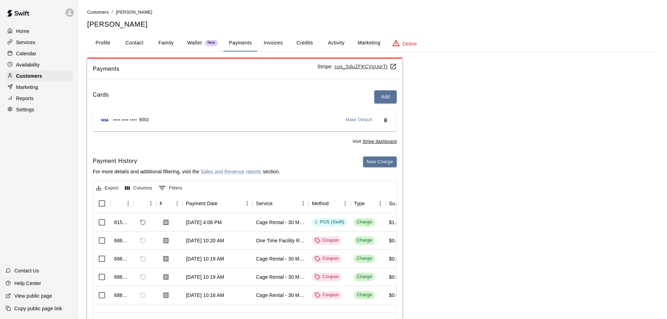
scroll to position [35, 0]
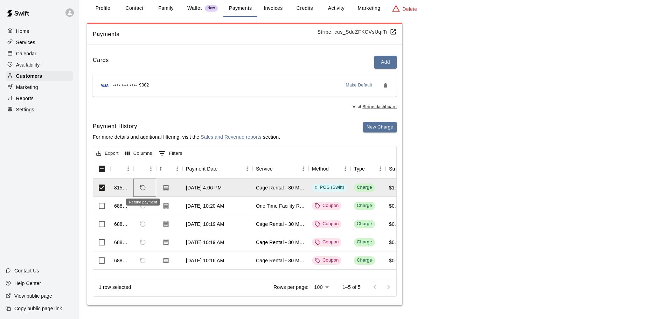
click at [148, 188] on button "Refund payment" at bounding box center [143, 188] width 12 height 12
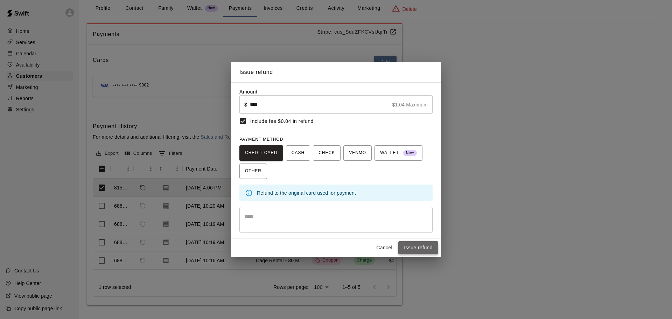
click at [414, 249] on button "Issue refund" at bounding box center [418, 247] width 40 height 13
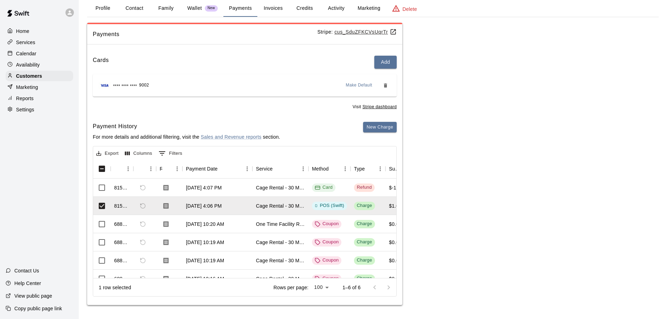
click at [27, 54] on p "Calendar" at bounding box center [26, 53] width 20 height 7
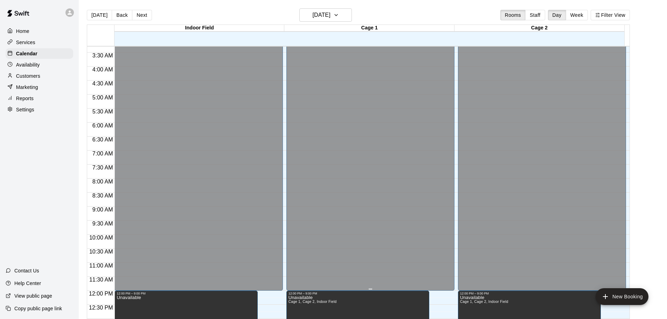
scroll to position [77, 0]
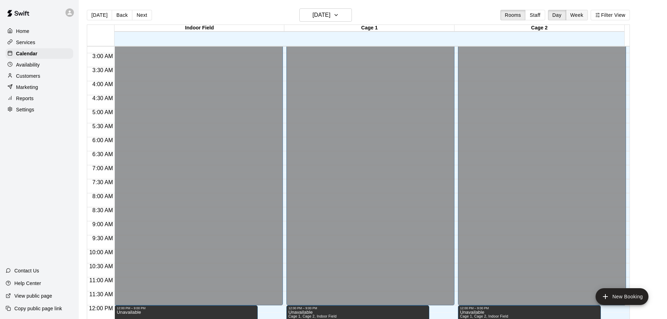
click at [577, 19] on button "Week" at bounding box center [577, 15] width 22 height 11
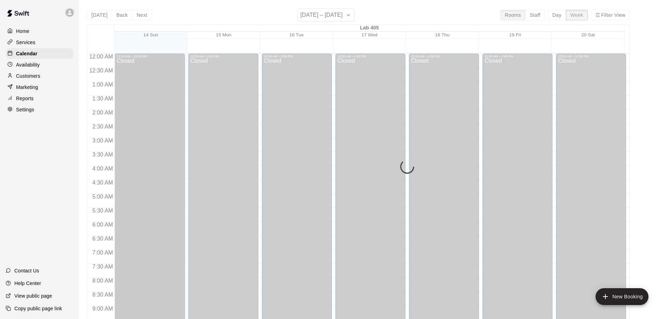
scroll to position [400, 0]
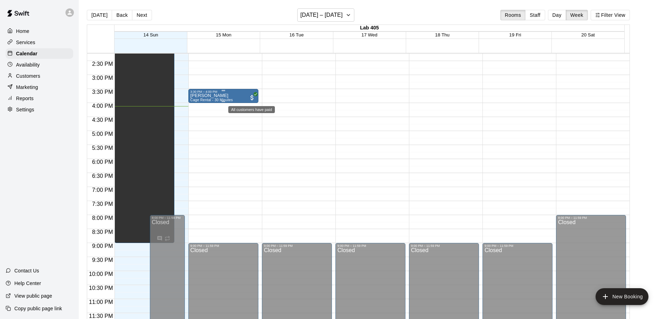
click at [251, 100] on span "All customers have paid" at bounding box center [252, 97] width 7 height 7
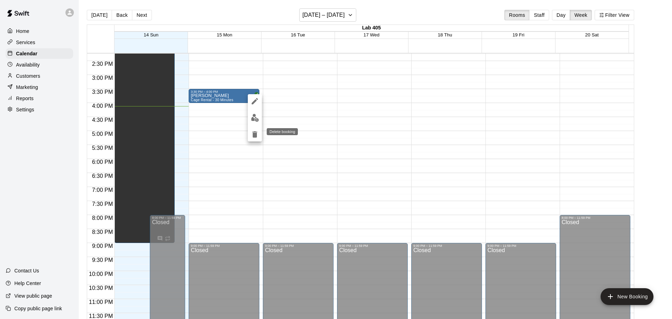
click at [256, 136] on icon "delete" at bounding box center [254, 134] width 5 height 6
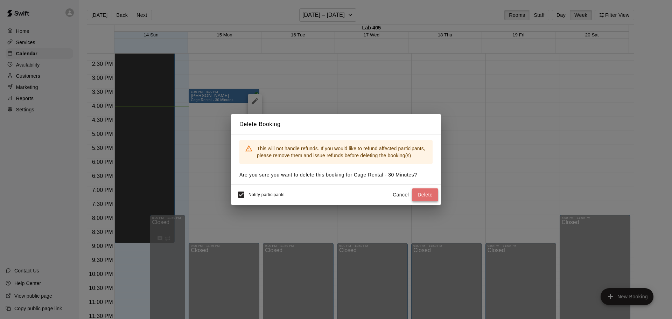
click at [423, 193] on button "Delete" at bounding box center [425, 194] width 26 height 13
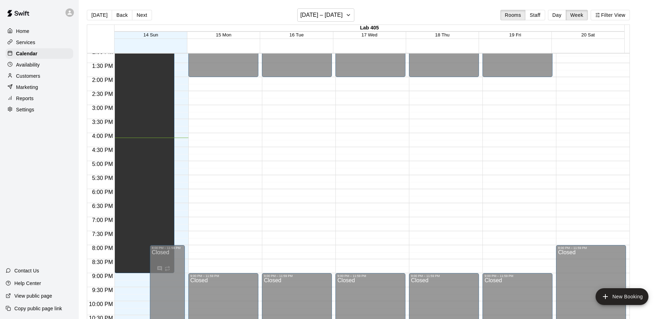
scroll to position [330, 0]
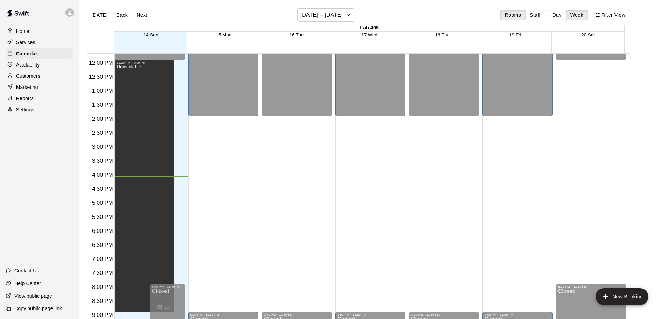
click at [32, 77] on p "Customers" at bounding box center [28, 75] width 24 height 7
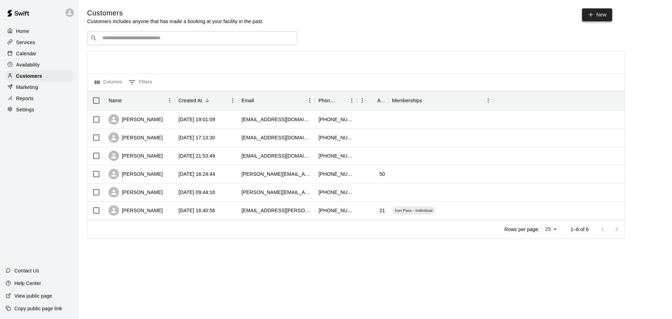
click at [587, 16] on link "New" at bounding box center [597, 14] width 30 height 13
select select "**"
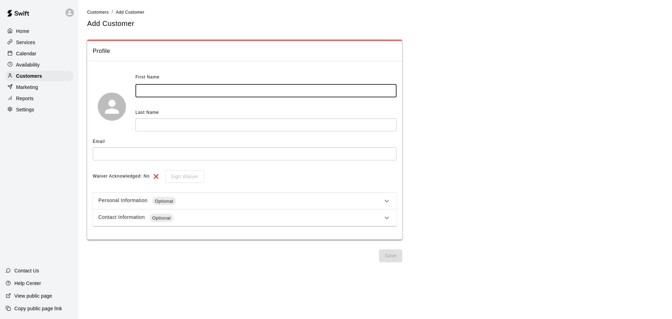
click at [192, 88] on input "text" at bounding box center [266, 90] width 261 height 13
type input "******"
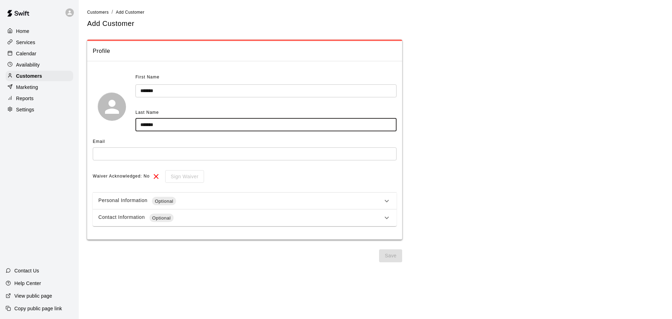
type input "*******"
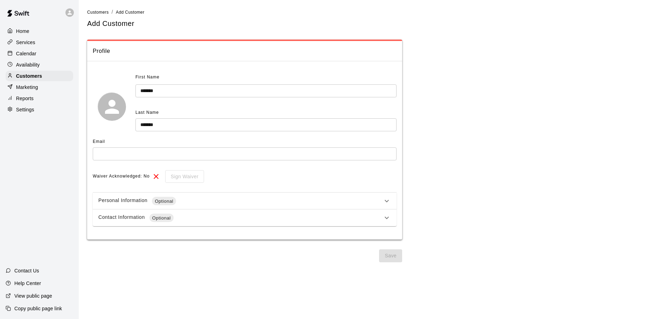
click at [206, 204] on div "Personal Information Optional" at bounding box center [240, 201] width 284 height 8
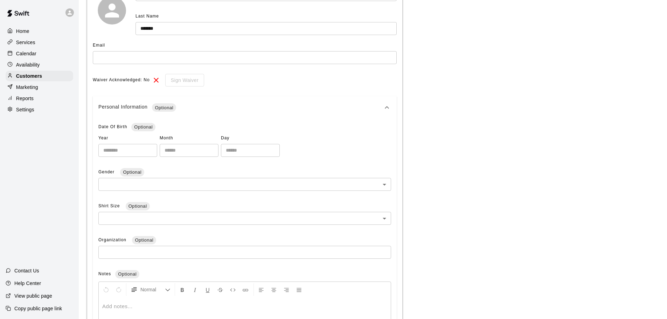
scroll to position [105, 0]
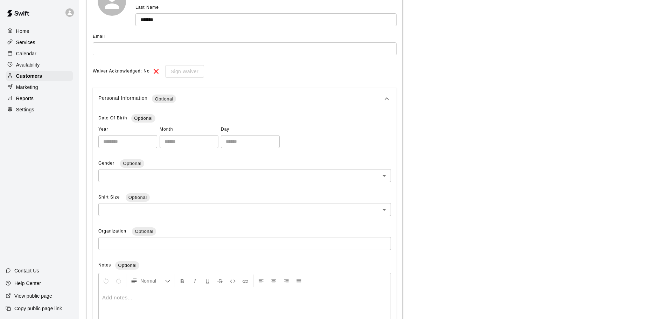
click at [146, 171] on body "**********" at bounding box center [336, 154] width 672 height 518
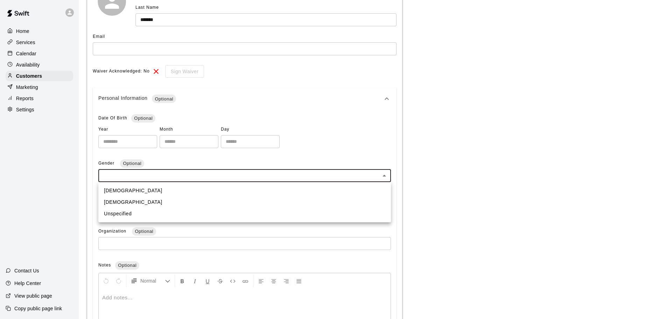
click at [137, 186] on li "[DEMOGRAPHIC_DATA]" at bounding box center [244, 191] width 293 height 12
type input "****"
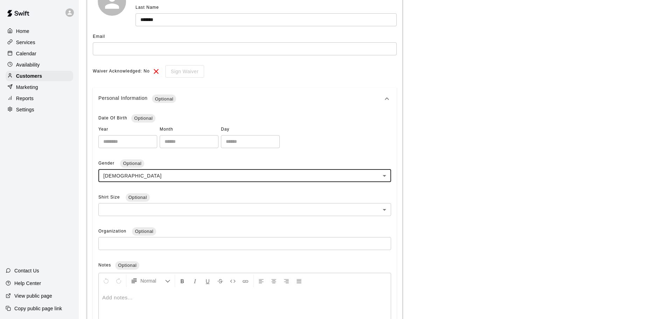
click at [138, 208] on body "**********" at bounding box center [333, 154] width 667 height 518
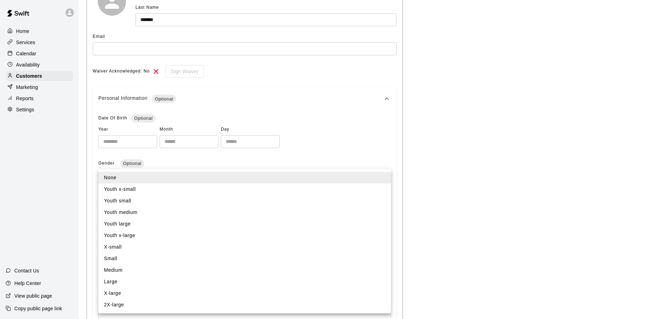
click at [146, 265] on li "Medium" at bounding box center [244, 270] width 293 height 12
type input "*"
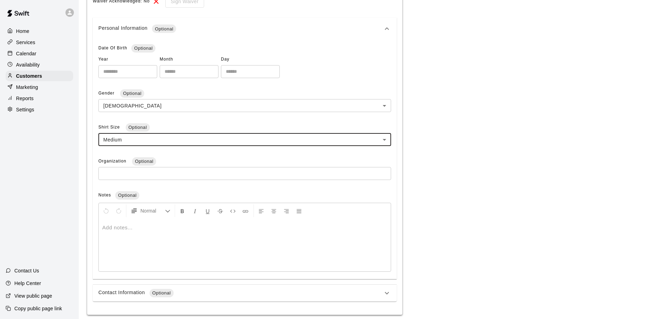
scroll to position [199, 0]
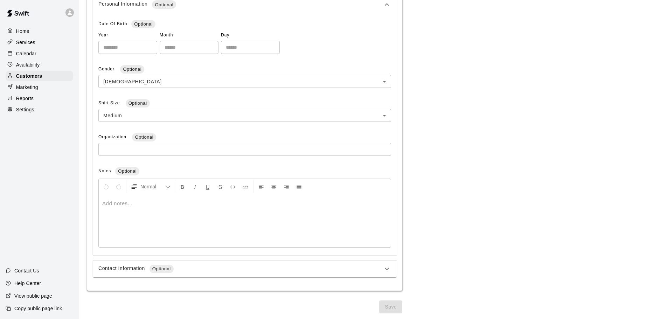
click at [202, 270] on div "Contact Information Optional" at bounding box center [240, 269] width 284 height 8
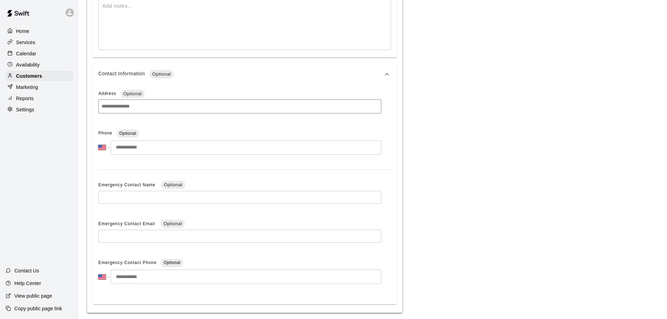
scroll to position [419, 0]
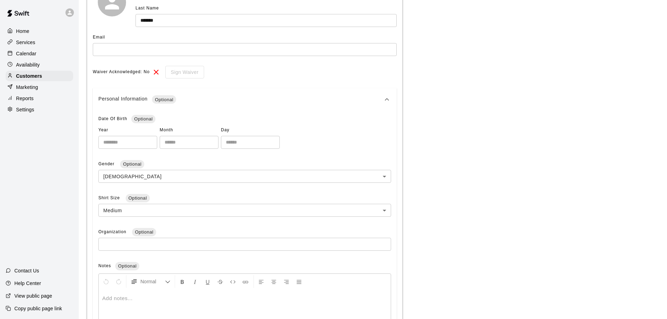
scroll to position [69, 0]
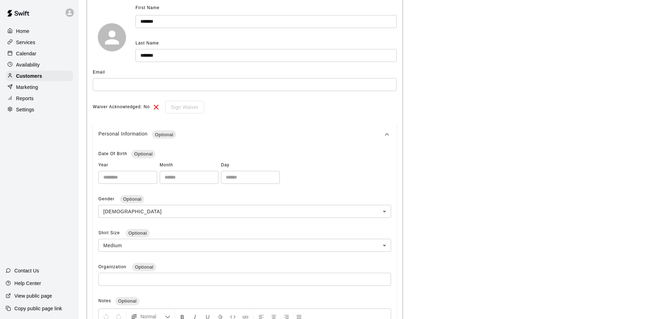
click at [164, 81] on input "text" at bounding box center [245, 84] width 304 height 13
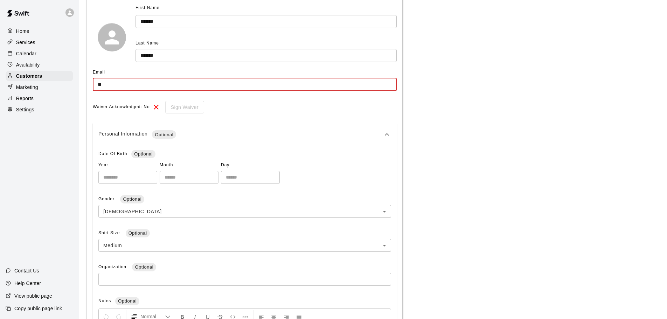
type input "*"
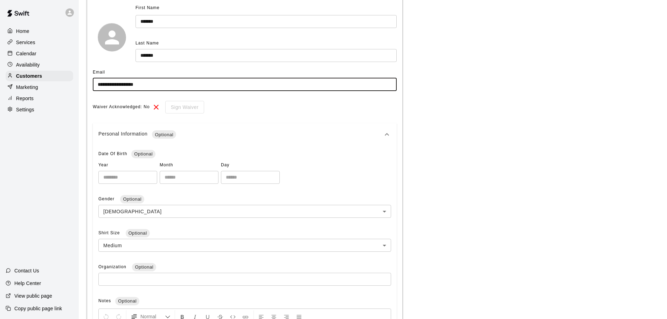
type input "**********"
click at [239, 107] on div "Waiver Acknowledged: No Sign Waiver" at bounding box center [245, 107] width 304 height 13
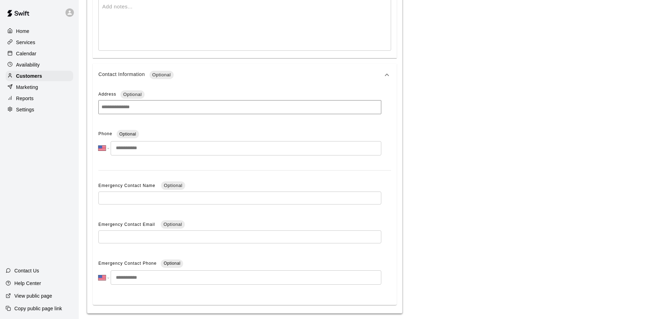
scroll to position [419, 0]
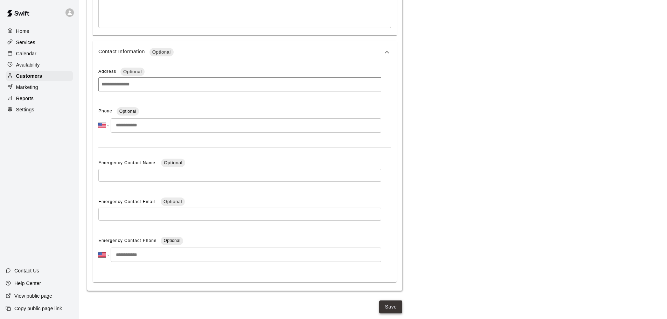
click at [394, 309] on button "Save" at bounding box center [390, 306] width 23 height 13
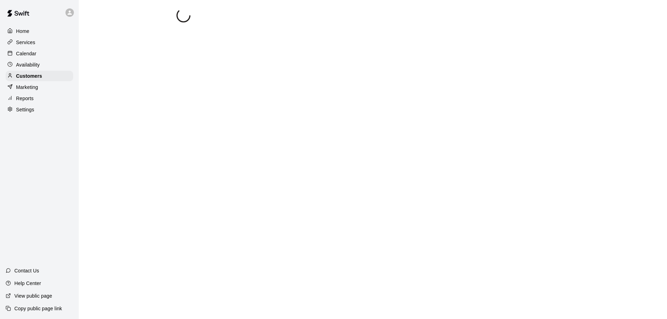
scroll to position [0, 0]
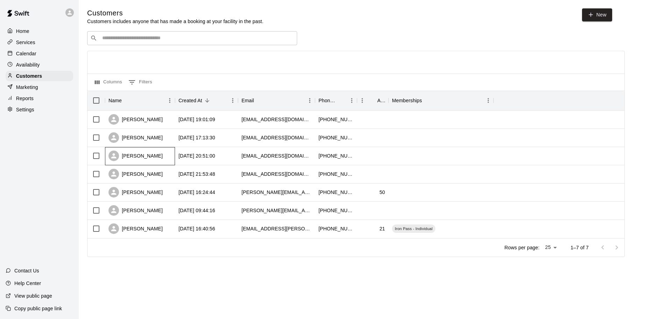
click at [175, 162] on div "[PERSON_NAME]" at bounding box center [140, 156] width 70 height 18
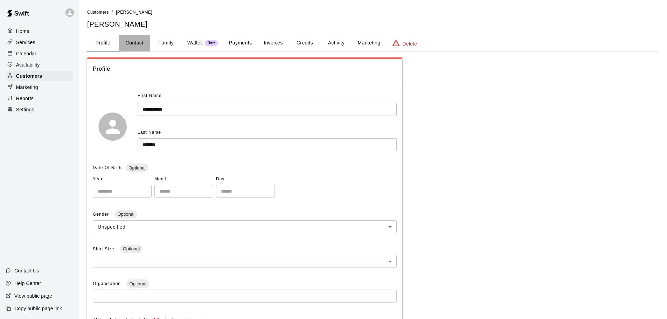
click at [136, 42] on button "Contact" at bounding box center [135, 43] width 32 height 17
select select "**"
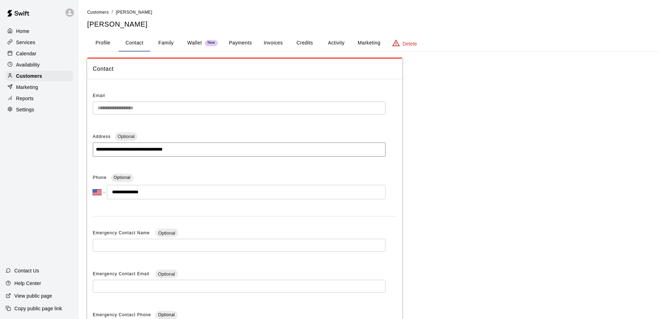
click at [104, 41] on button "Profile" at bounding box center [103, 43] width 32 height 17
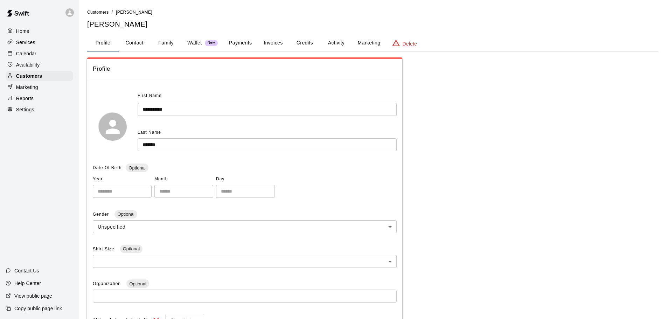
click at [99, 15] on li "Customers" at bounding box center [98, 12] width 22 height 8
click at [100, 14] on span "Customers" at bounding box center [98, 12] width 22 height 5
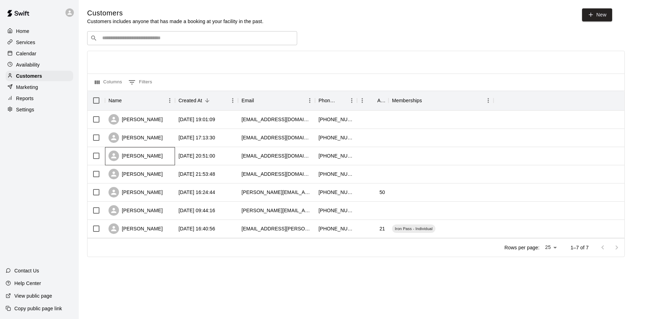
click at [160, 159] on div "[PERSON_NAME]" at bounding box center [136, 156] width 54 height 11
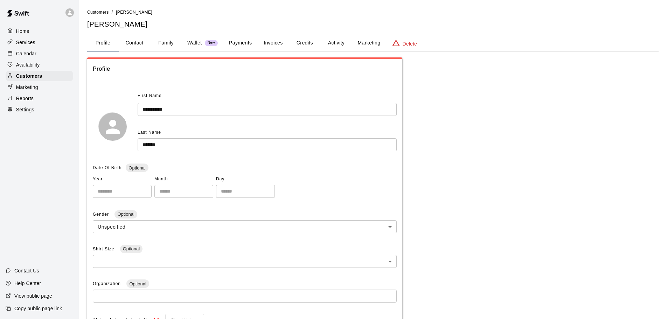
click at [303, 44] on button "Credits" at bounding box center [305, 43] width 32 height 17
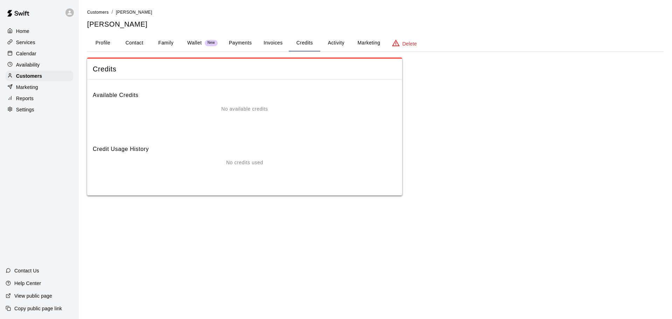
click at [333, 41] on button "Activity" at bounding box center [336, 43] width 32 height 17
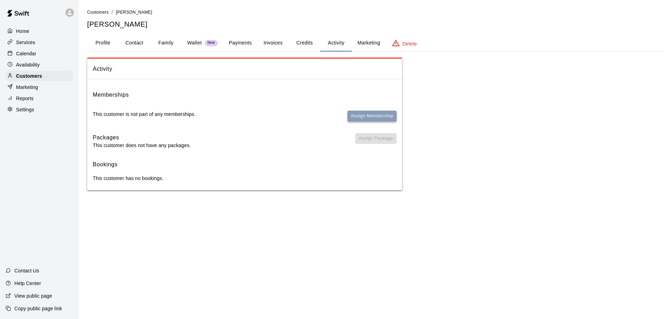
click at [376, 114] on button "Assign Membership" at bounding box center [372, 116] width 49 height 11
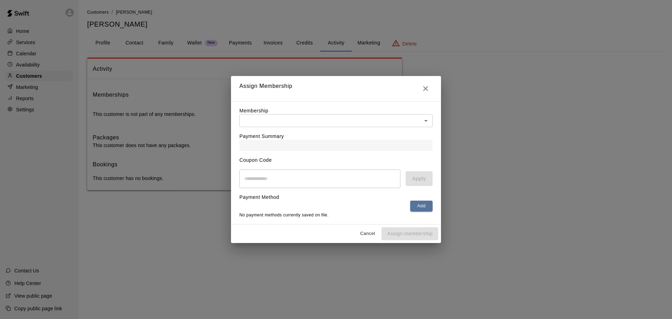
click at [349, 117] on body "Home Services Calendar Availability Customers Marketing Reports Settings Contac…" at bounding box center [336, 102] width 672 height 204
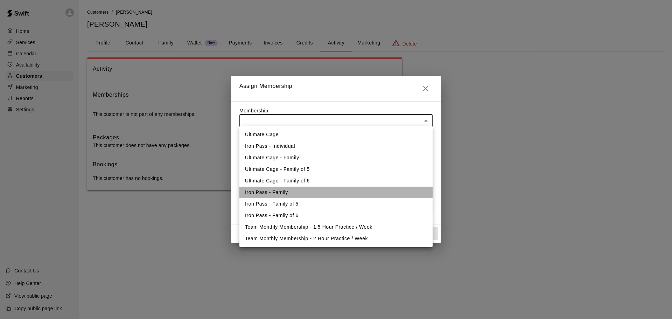
click at [299, 195] on li "Iron Pass - Family" at bounding box center [335, 193] width 193 height 12
type input "**********"
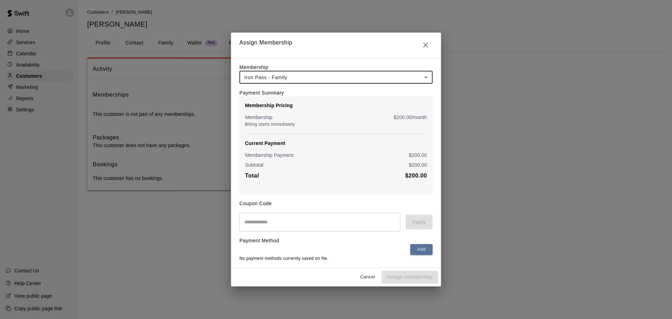
click at [309, 229] on input "text" at bounding box center [319, 222] width 161 height 19
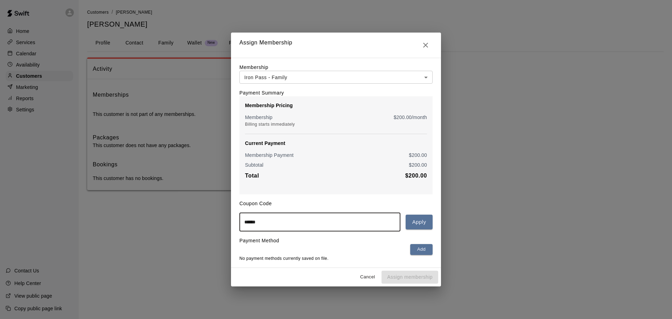
type input "******"
click at [425, 230] on div "****** ​ Apply" at bounding box center [335, 222] width 193 height 19
click at [424, 227] on button "Apply" at bounding box center [419, 222] width 27 height 15
click at [412, 222] on button "Apply" at bounding box center [419, 222] width 27 height 15
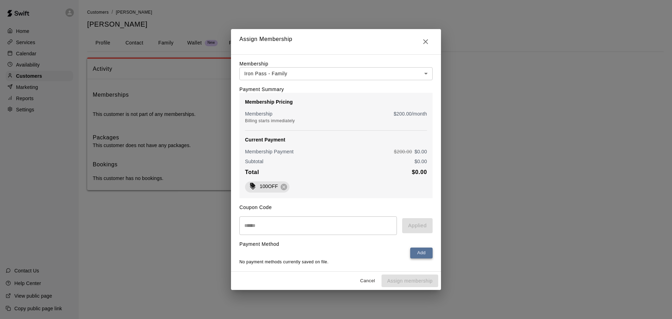
click at [426, 258] on button "Add" at bounding box center [421, 253] width 22 height 11
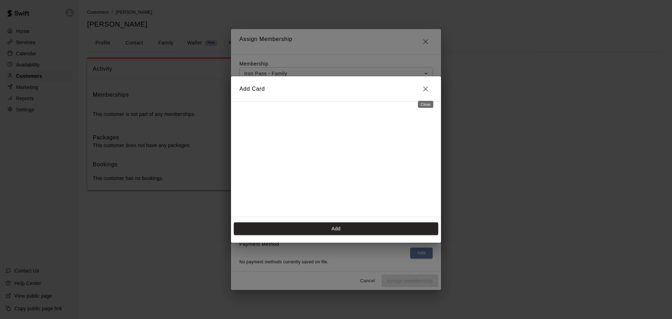
click at [424, 88] on icon "Close" at bounding box center [426, 89] width 8 height 8
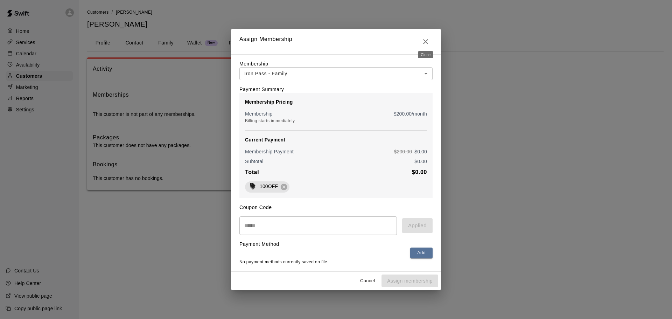
click at [423, 37] on icon "Close" at bounding box center [426, 41] width 8 height 8
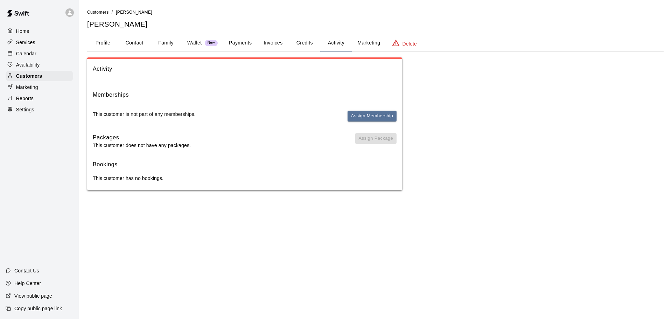
click at [191, 37] on button "Wallet New" at bounding box center [203, 43] width 42 height 17
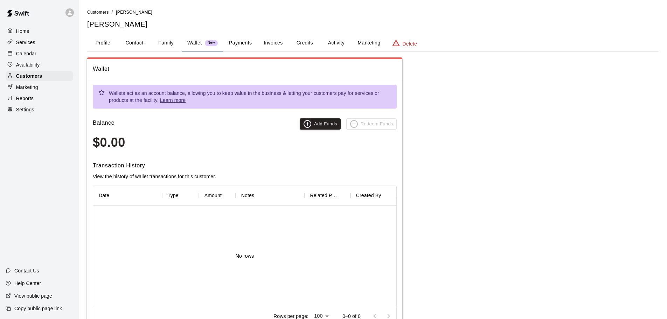
click at [160, 35] on button "Family" at bounding box center [166, 43] width 32 height 17
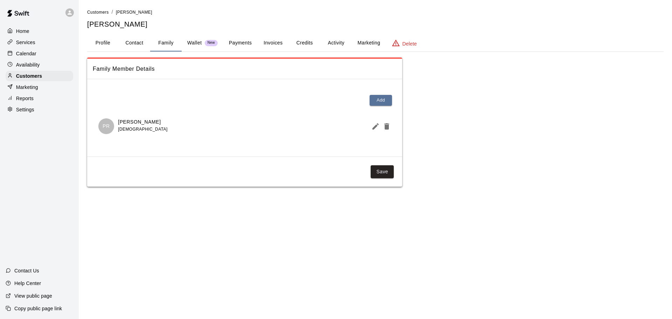
click at [31, 32] on div "Home" at bounding box center [40, 31] width 68 height 11
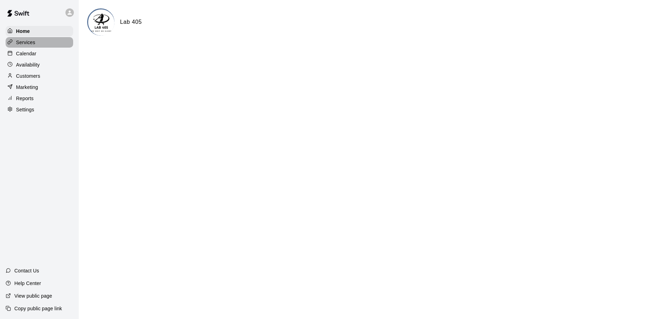
click at [33, 44] on p "Services" at bounding box center [25, 42] width 19 height 7
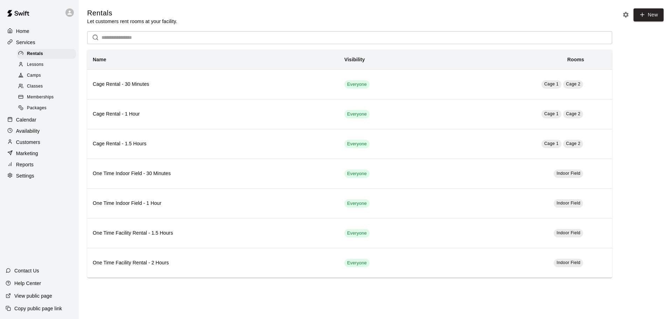
click at [21, 40] on p "Services" at bounding box center [25, 42] width 19 height 7
click at [37, 120] on div "Calendar" at bounding box center [40, 119] width 68 height 11
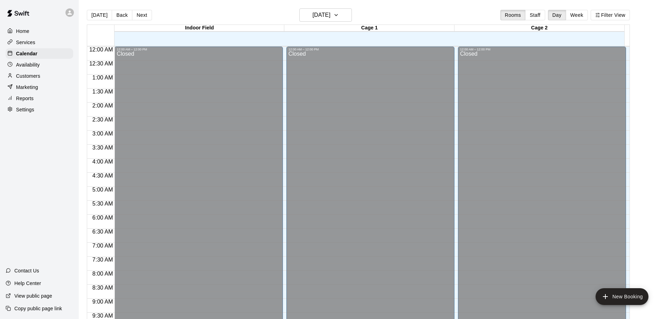
click at [588, 14] on button "Week" at bounding box center [577, 15] width 22 height 11
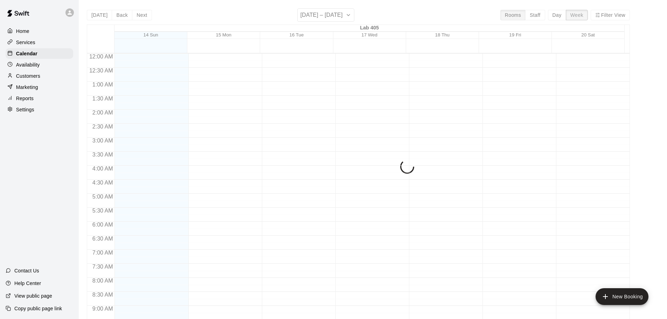
scroll to position [400, 0]
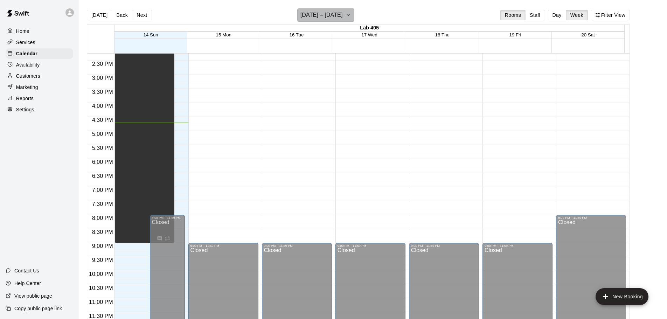
click at [343, 13] on h6 "[DATE] – [DATE]" at bounding box center [321, 15] width 42 height 10
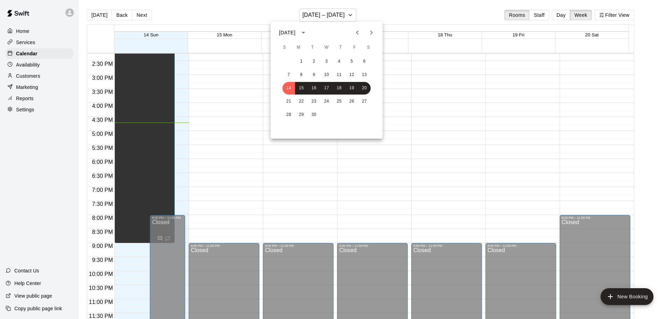
click at [526, 193] on div at bounding box center [336, 159] width 672 height 319
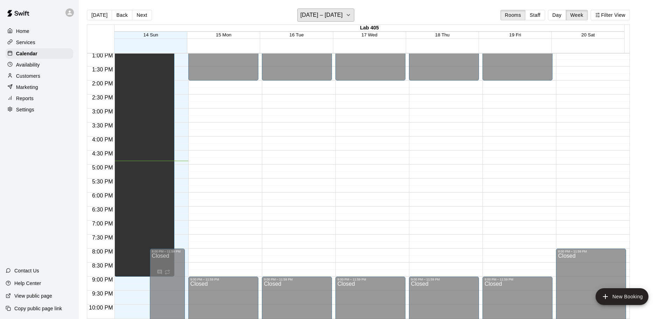
scroll to position [365, 0]
click at [21, 41] on p "Services" at bounding box center [25, 42] width 19 height 7
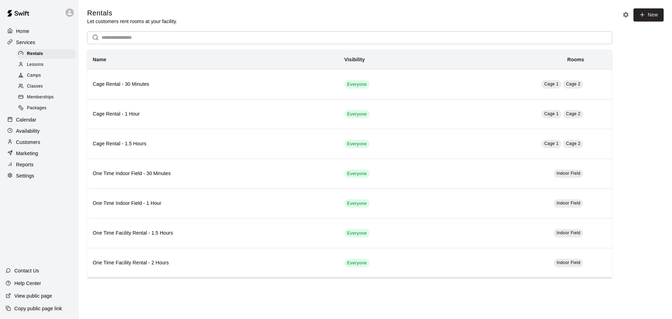
click at [44, 100] on span "Memberships" at bounding box center [40, 97] width 27 height 7
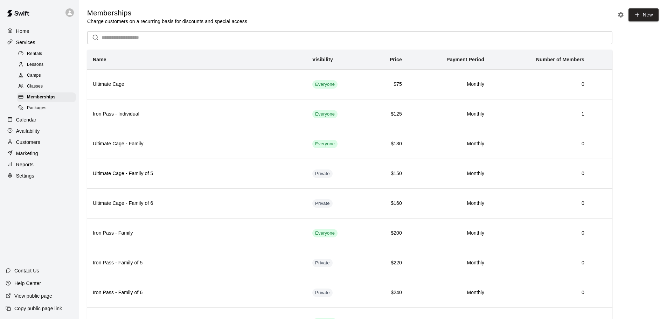
click at [37, 145] on p "Customers" at bounding box center [28, 142] width 24 height 7
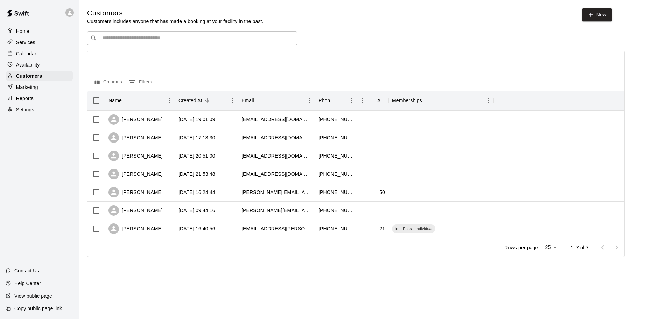
click at [153, 215] on div "[PERSON_NAME]" at bounding box center [140, 211] width 70 height 18
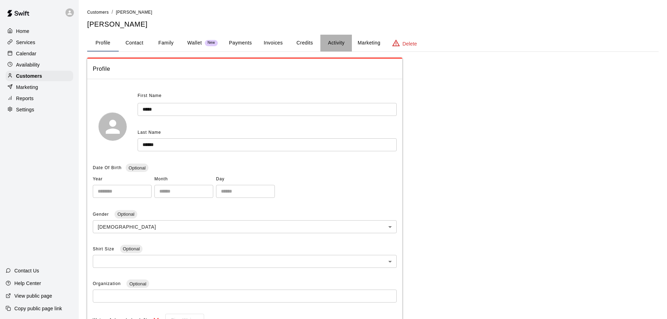
click at [329, 43] on button "Activity" at bounding box center [336, 43] width 32 height 17
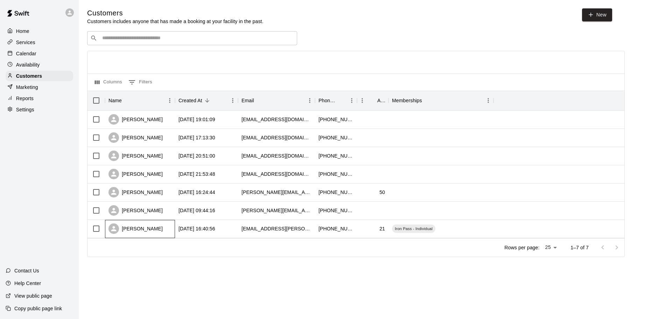
click at [155, 231] on div "[PERSON_NAME]" at bounding box center [140, 229] width 70 height 18
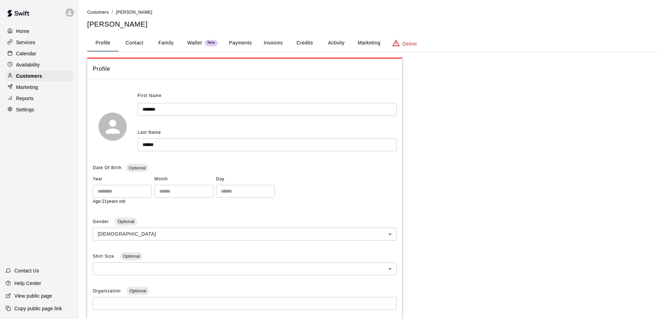
click at [335, 39] on button "Activity" at bounding box center [336, 43] width 32 height 17
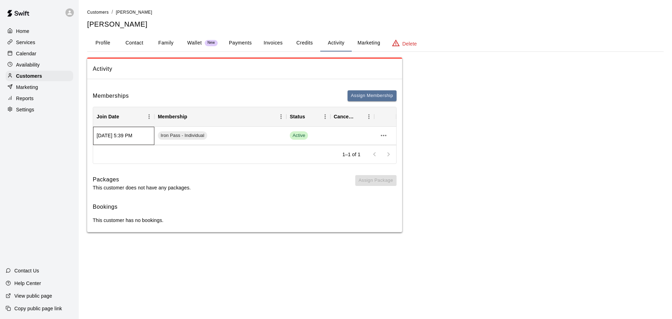
click at [133, 143] on div "[DATE] 5:39 PM" at bounding box center [123, 136] width 61 height 18
click at [238, 128] on div "Iron Pass - Individual" at bounding box center [220, 136] width 132 height 18
click at [384, 136] on icon "more actions" at bounding box center [384, 135] width 6 height 1
click at [401, 148] on li "View details" at bounding box center [398, 150] width 40 height 12
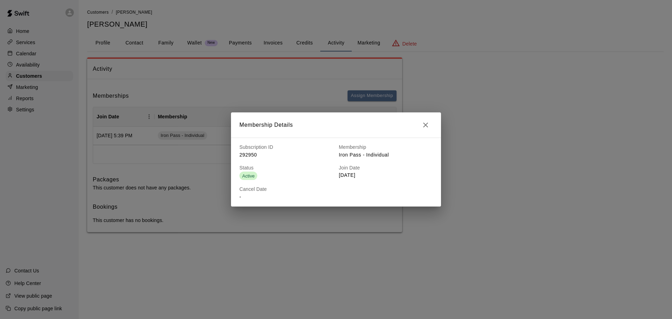
click at [429, 123] on icon "button" at bounding box center [426, 125] width 8 height 8
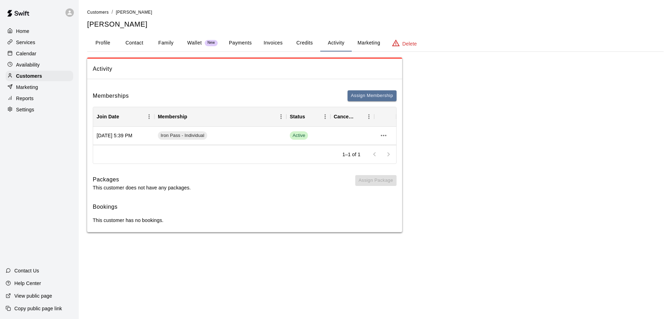
click at [25, 44] on p "Services" at bounding box center [25, 42] width 19 height 7
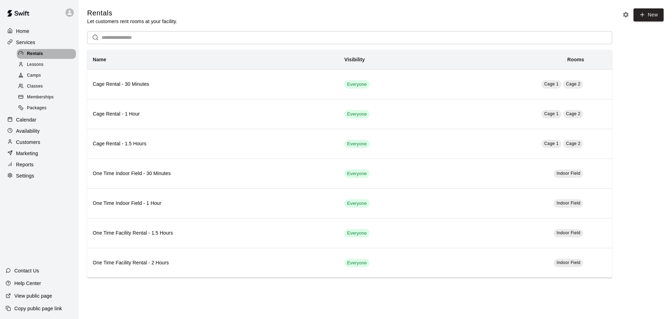
click at [52, 55] on div "Rentals" at bounding box center [46, 54] width 59 height 10
click at [39, 125] on div "Calendar" at bounding box center [40, 119] width 68 height 11
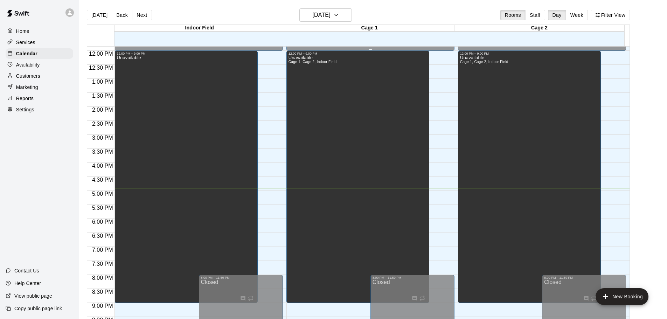
scroll to position [147, 0]
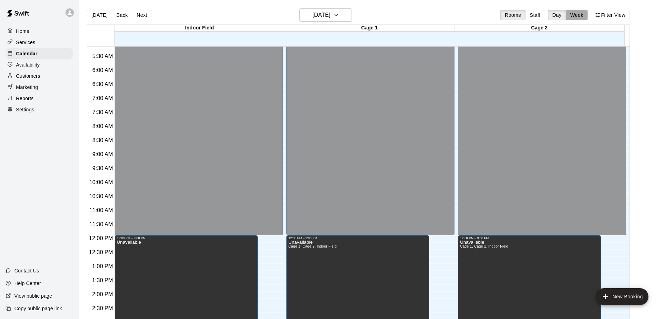
click at [581, 16] on button "Week" at bounding box center [577, 15] width 22 height 11
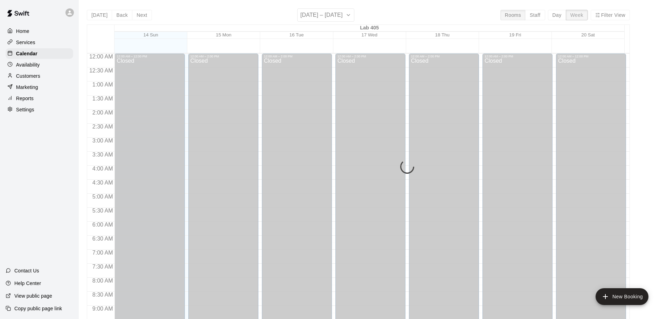
scroll to position [400, 0]
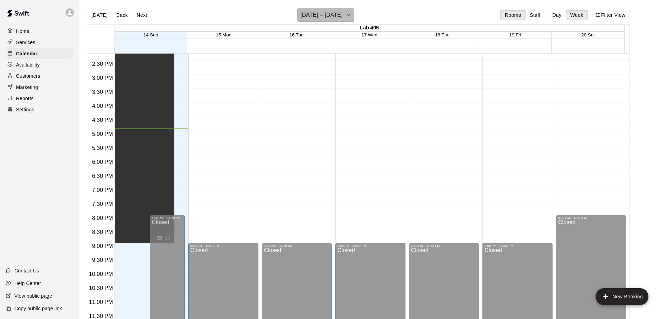
click at [327, 13] on h6 "[DATE] – [DATE]" at bounding box center [321, 15] width 42 height 10
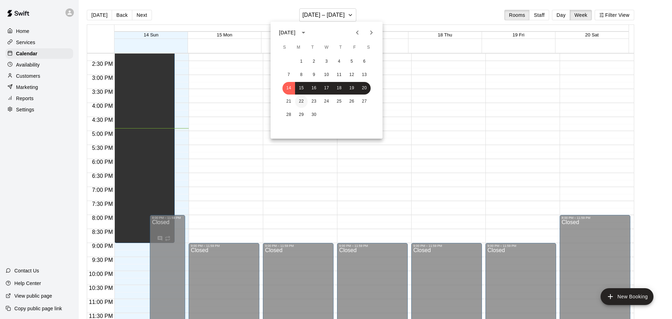
click at [302, 99] on button "22" at bounding box center [301, 101] width 13 height 13
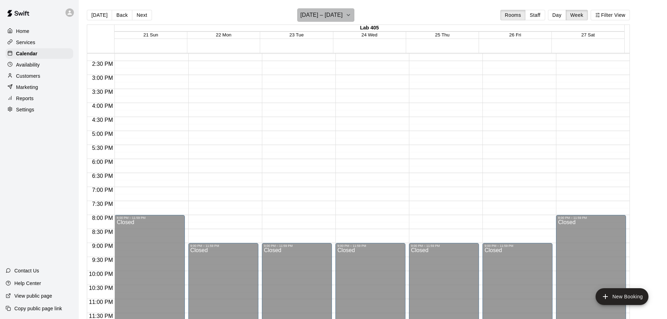
click at [323, 14] on h6 "[DATE] – [DATE]" at bounding box center [321, 15] width 42 height 10
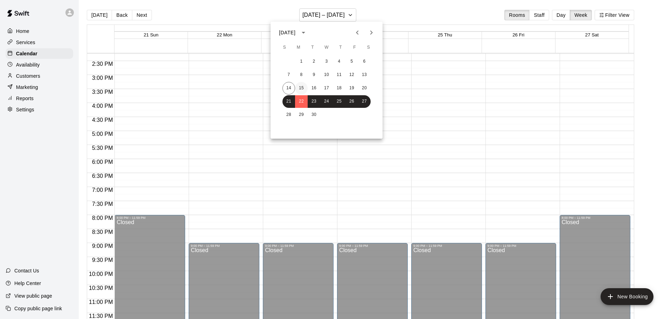
click at [302, 86] on button "15" at bounding box center [301, 88] width 13 height 13
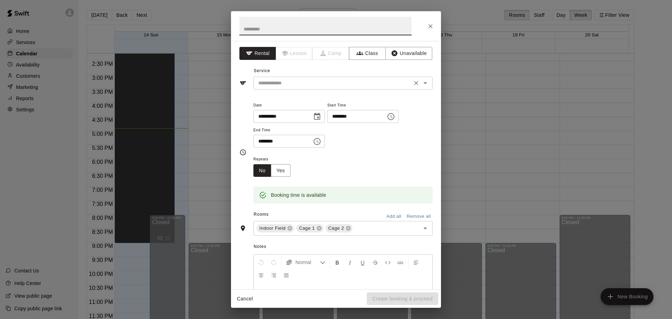
click at [351, 77] on div "​" at bounding box center [342, 83] width 179 height 13
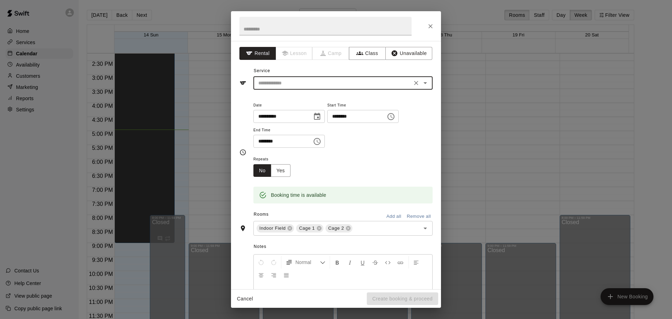
click at [334, 86] on input "text" at bounding box center [333, 83] width 154 height 9
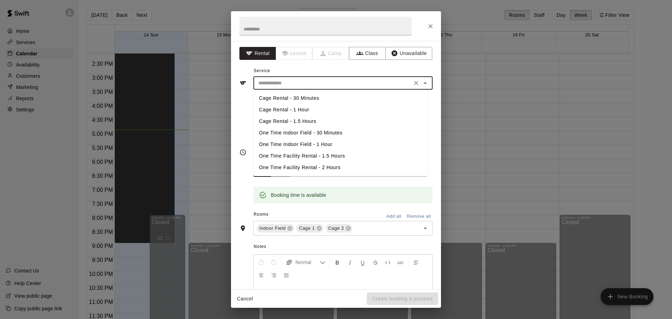
click at [294, 146] on li "One Time Indoor Field - 1 Hour" at bounding box center [340, 145] width 174 height 12
type input "**********"
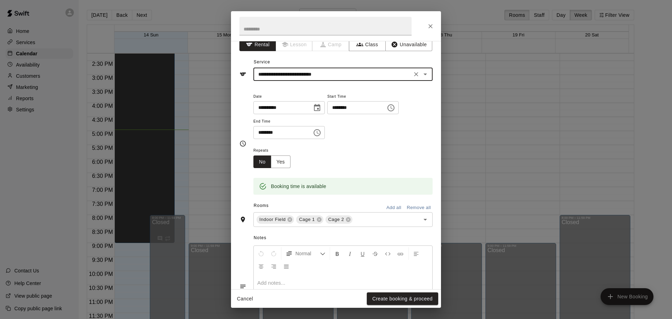
scroll to position [0, 0]
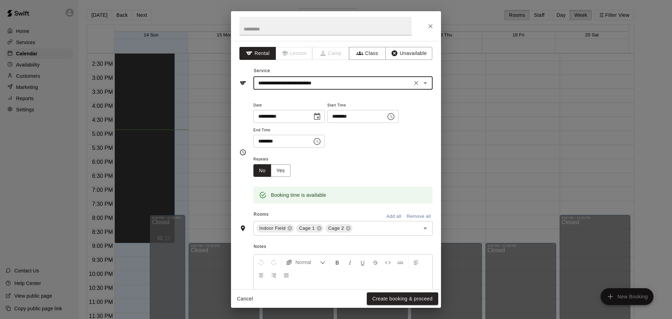
click at [413, 85] on icon "Clear" at bounding box center [416, 82] width 7 height 7
click at [428, 25] on icon "Close" at bounding box center [430, 26] width 7 height 7
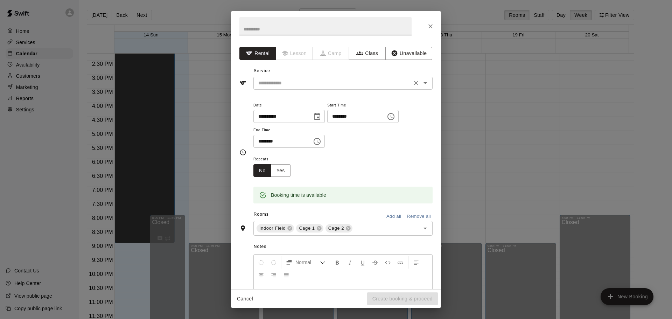
click at [364, 84] on input "text" at bounding box center [333, 83] width 154 height 9
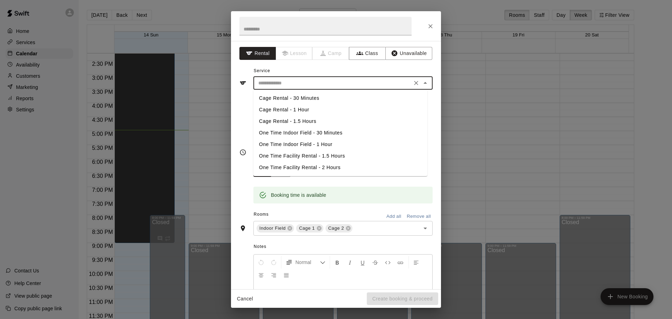
click at [308, 146] on li "One Time Indoor Field - 1 Hour" at bounding box center [340, 145] width 174 height 12
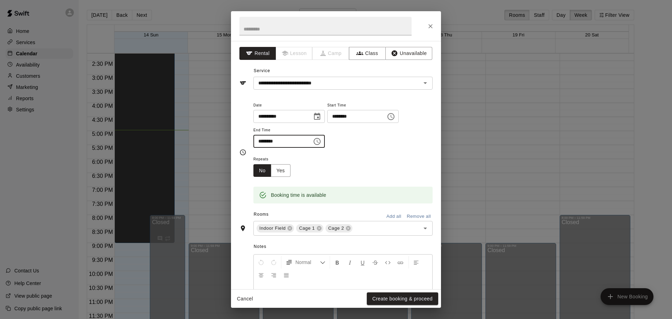
click at [298, 139] on input "********" at bounding box center [280, 141] width 54 height 13
click at [335, 81] on input "**********" at bounding box center [333, 83] width 154 height 9
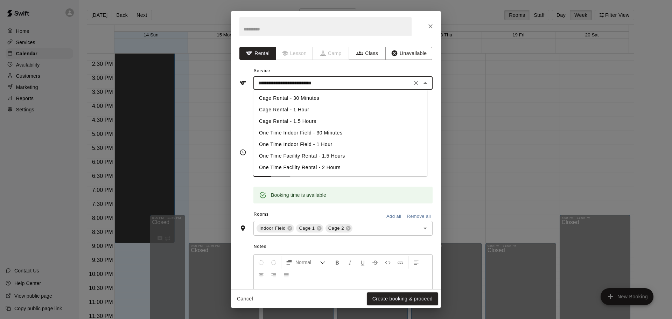
click at [324, 95] on li "Cage Rental - 30 Minutes" at bounding box center [340, 98] width 174 height 12
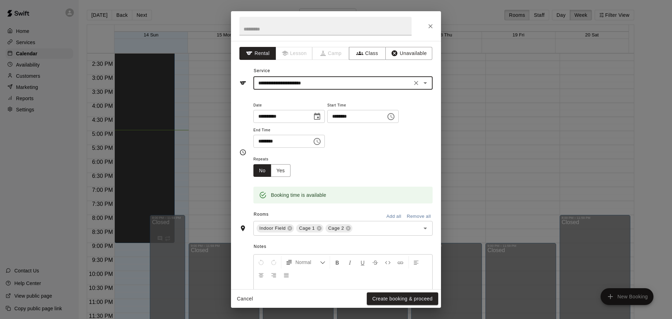
click at [360, 84] on input "**********" at bounding box center [333, 83] width 154 height 9
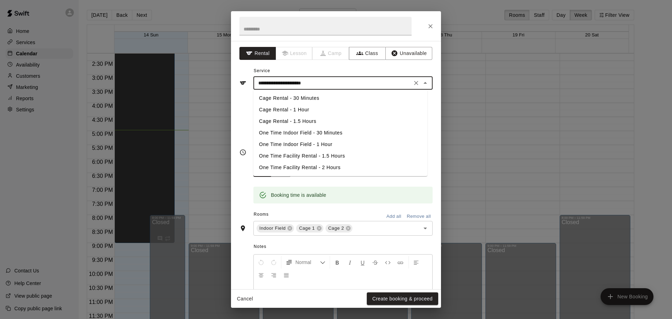
click at [317, 106] on li "Cage Rental - 1 Hour" at bounding box center [340, 110] width 174 height 12
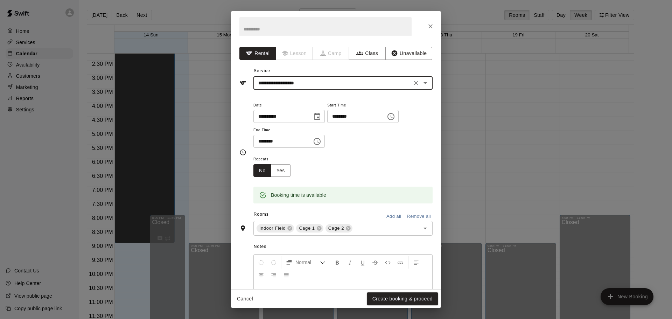
click at [347, 86] on input "**********" at bounding box center [333, 83] width 154 height 9
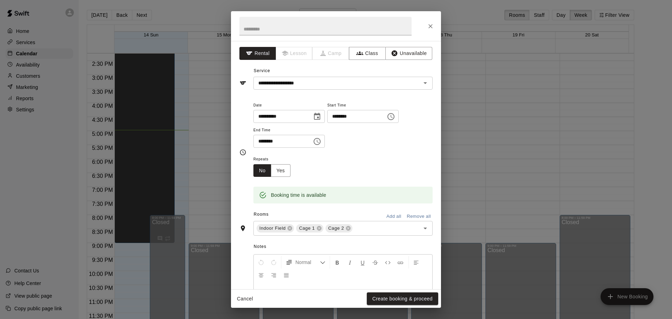
click at [417, 67] on div "**********" at bounding box center [335, 77] width 193 height 24
click at [340, 76] on div "**********" at bounding box center [335, 77] width 193 height 24
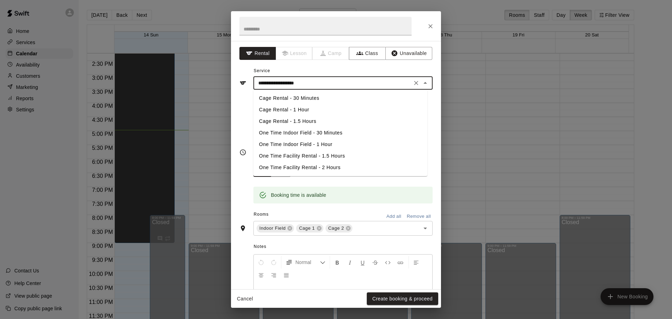
click at [340, 85] on input "**********" at bounding box center [333, 83] width 154 height 9
click at [327, 138] on li "One Time Indoor Field - 30 Minutes" at bounding box center [340, 133] width 174 height 12
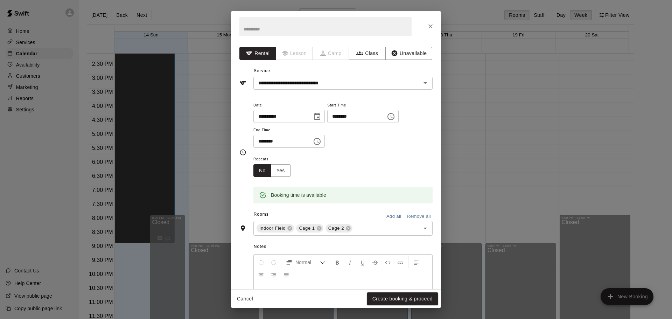
click at [390, 164] on div "Repeats No Yes" at bounding box center [342, 166] width 179 height 22
click at [380, 84] on input "**********" at bounding box center [333, 83] width 154 height 9
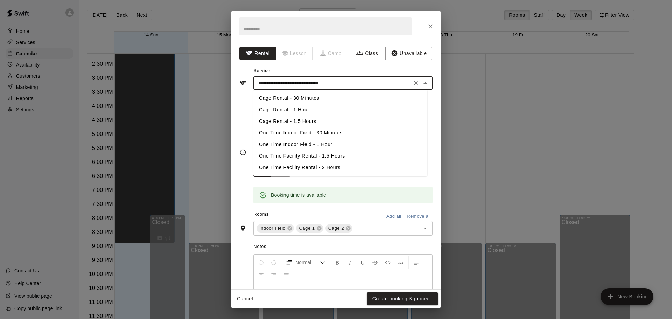
click at [346, 147] on li "One Time Indoor Field - 1 Hour" at bounding box center [340, 145] width 174 height 12
type input "**********"
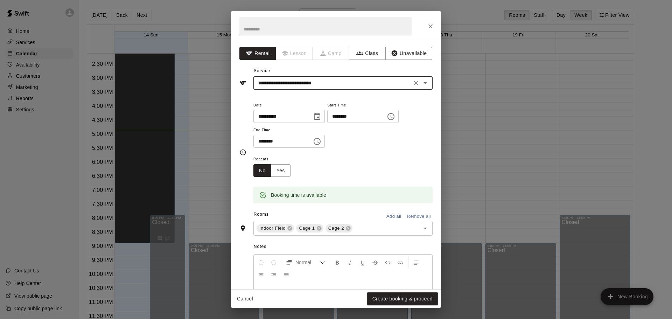
click at [321, 140] on icon "Choose time, selected time is 4:45 PM" at bounding box center [317, 141] width 8 height 8
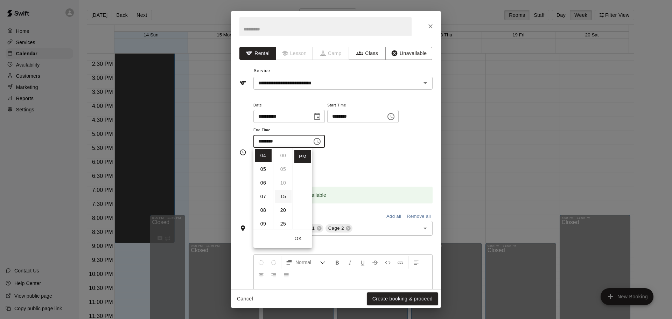
click at [281, 199] on li "15" at bounding box center [283, 196] width 17 height 13
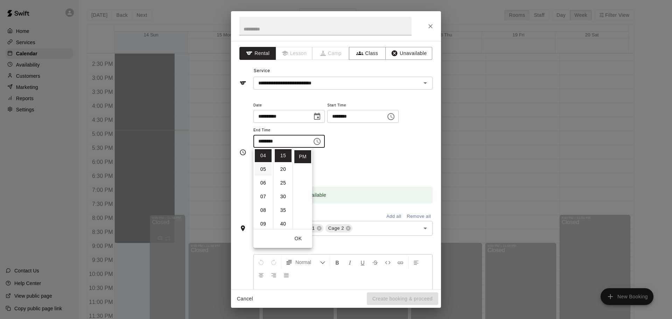
click at [262, 168] on li "05" at bounding box center [263, 169] width 17 height 13
type input "********"
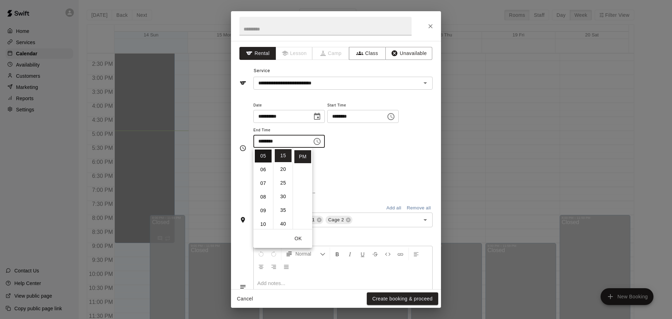
scroll to position [68, 0]
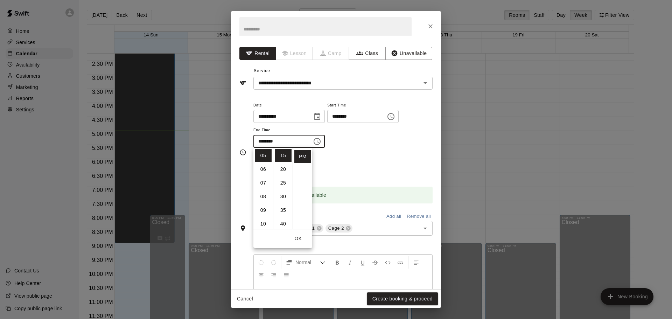
click at [356, 161] on div "Repeats No Yes" at bounding box center [342, 166] width 179 height 22
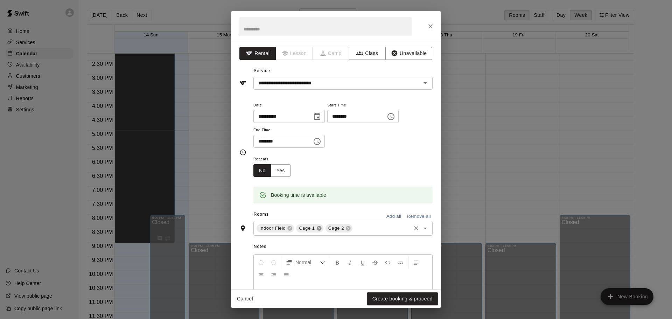
click at [319, 227] on icon at bounding box center [319, 228] width 5 height 5
click at [320, 228] on icon at bounding box center [319, 228] width 5 height 5
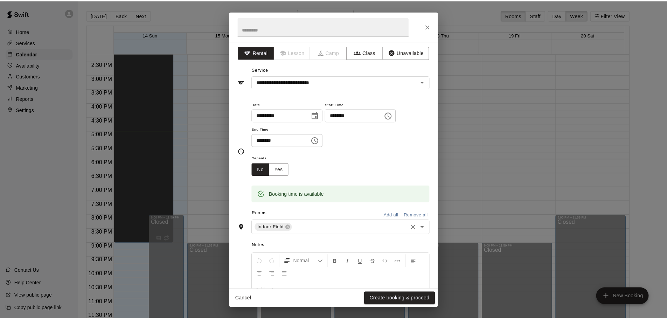
scroll to position [0, 0]
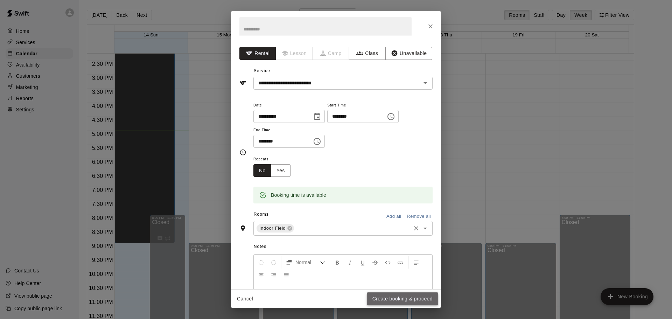
click at [393, 300] on button "Create booking & proceed" at bounding box center [402, 298] width 71 height 13
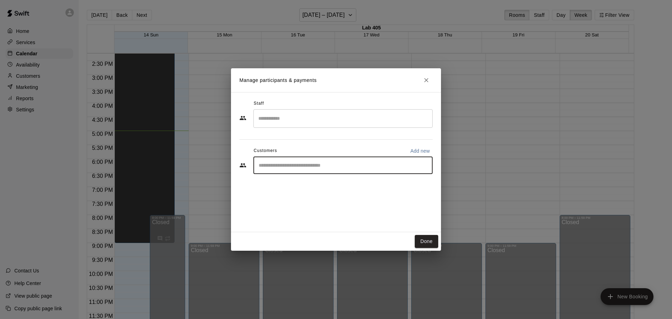
click at [336, 165] on input "Start typing to search customers..." at bounding box center [343, 165] width 173 height 7
type input "*"
type input "*****"
click at [341, 189] on div "[PERSON_NAME] Iron Pass - Individual [EMAIL_ADDRESS][PERSON_NAME][DOMAIN_NAME]" at bounding box center [328, 185] width 111 height 15
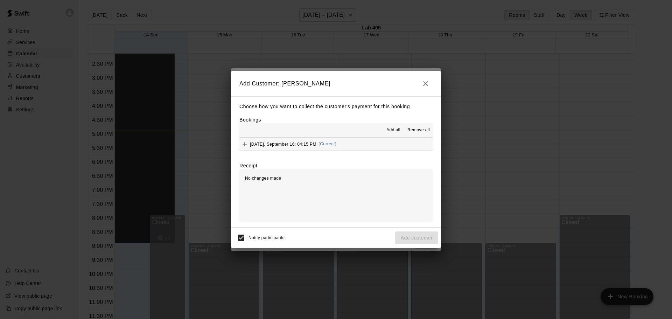
click at [429, 83] on icon "button" at bounding box center [426, 83] width 8 height 8
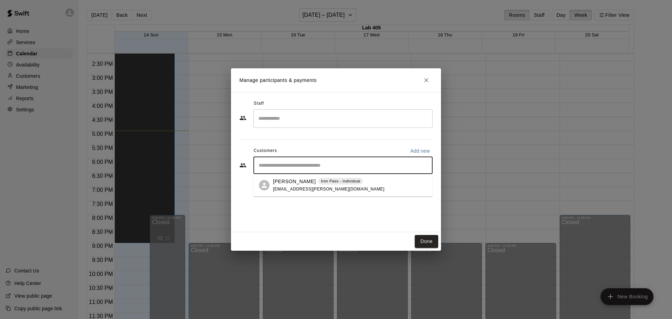
click at [317, 164] on input "Start typing to search customers..." at bounding box center [343, 165] width 173 height 7
click at [313, 187] on span "[EMAIL_ADDRESS][PERSON_NAME][DOMAIN_NAME]" at bounding box center [328, 189] width 111 height 5
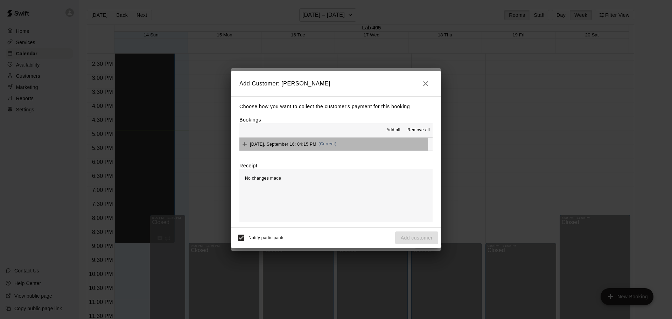
click at [265, 142] on span "[DATE], September 16: 04:15 PM" at bounding box center [283, 143] width 67 height 5
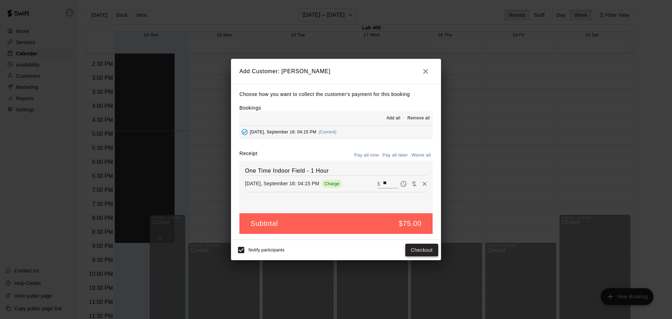
click at [418, 249] on button "Checkout" at bounding box center [421, 250] width 33 height 13
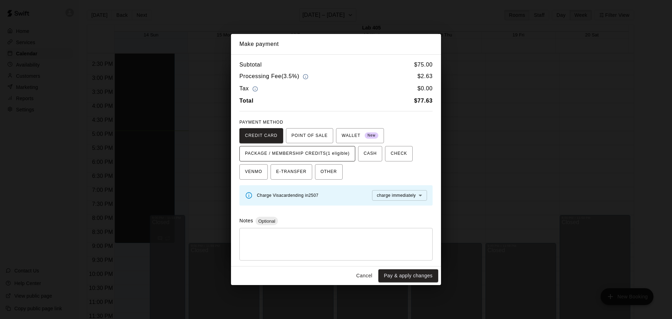
click at [283, 156] on span "PACKAGE / MEMBERSHIP CREDITS (1 eligible)" at bounding box center [297, 153] width 105 height 11
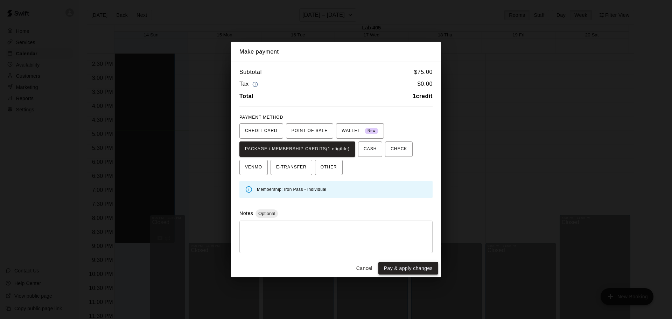
click at [412, 267] on button "Pay & apply changes" at bounding box center [408, 268] width 60 height 13
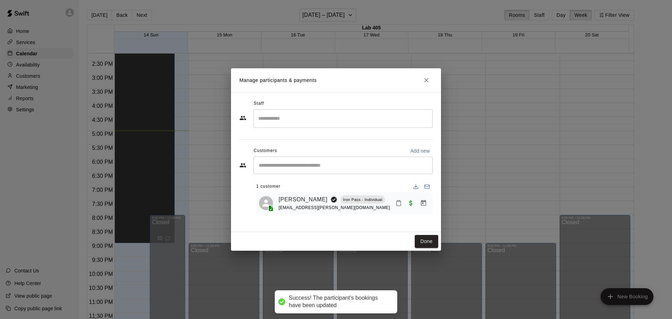
click at [506, 156] on div "Manage participants & payments Staff ​ Customers Add new ​ 1 customer [PERSON_N…" at bounding box center [336, 159] width 672 height 319
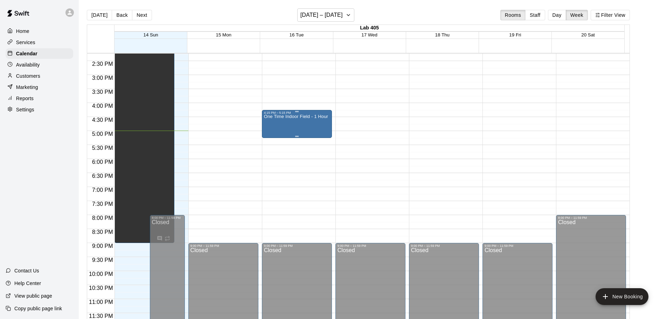
click at [298, 123] on div "One Time Indoor Field - 1 Hour" at bounding box center [296, 273] width 64 height 319
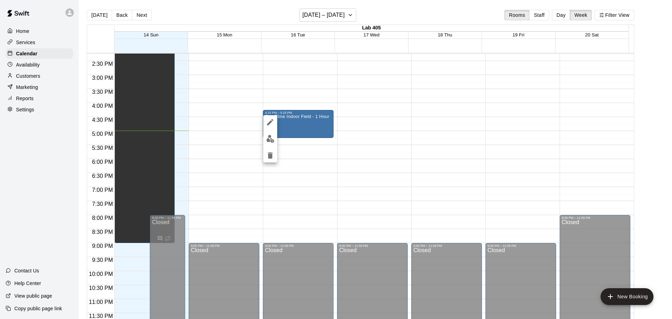
click at [306, 124] on div at bounding box center [336, 159] width 672 height 319
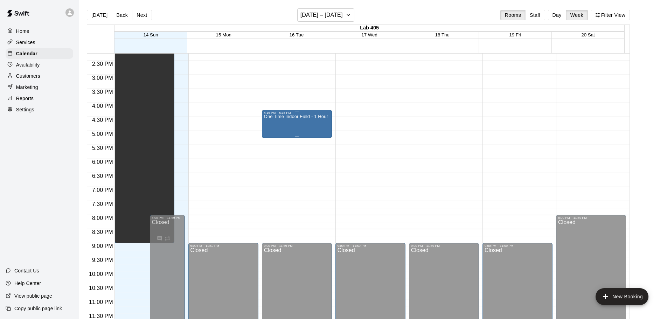
drag, startPoint x: 299, startPoint y: 124, endPoint x: 288, endPoint y: 126, distance: 11.3
click at [288, 126] on div "One Time Indoor Field - 1 Hour" at bounding box center [296, 273] width 64 height 319
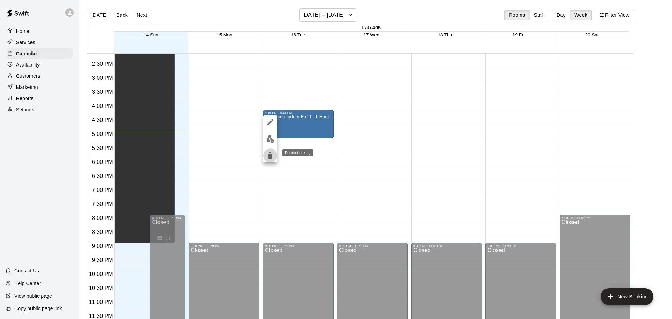
click at [269, 155] on icon "delete" at bounding box center [270, 155] width 5 height 6
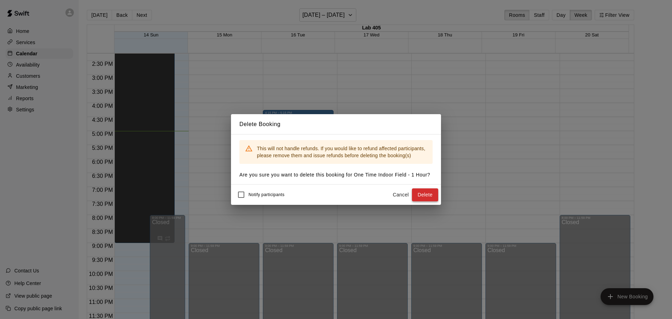
click at [427, 193] on button "Delete" at bounding box center [425, 194] width 26 height 13
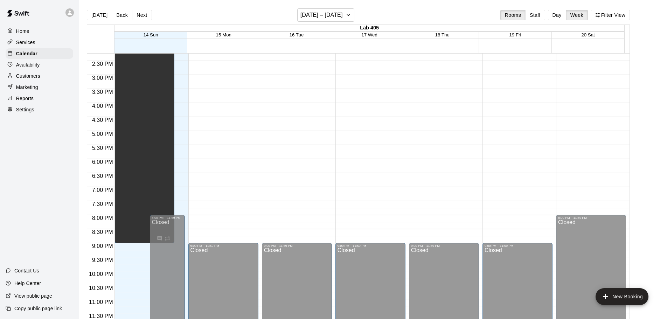
click at [42, 79] on div "Customers" at bounding box center [40, 76] width 68 height 11
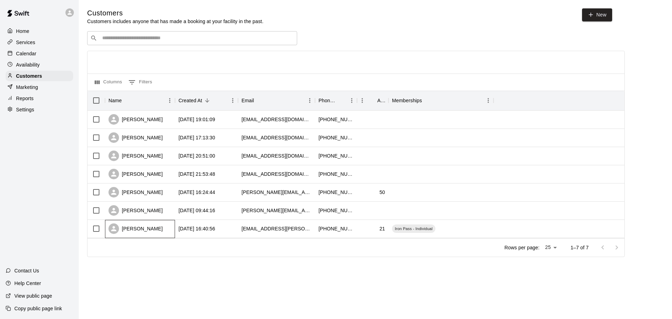
click at [150, 229] on div "[PERSON_NAME]" at bounding box center [136, 228] width 54 height 11
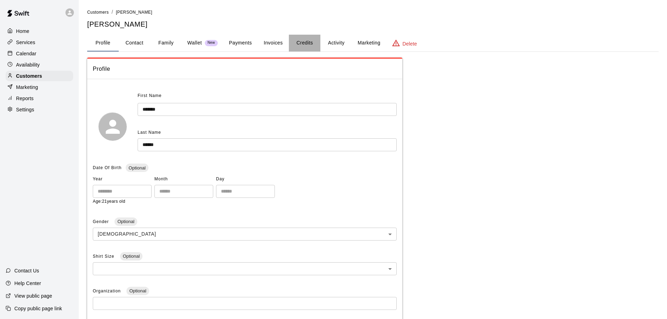
click at [303, 43] on button "Credits" at bounding box center [305, 43] width 32 height 17
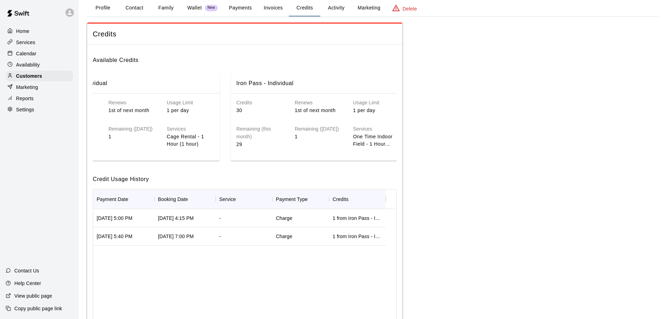
scroll to position [0, 63]
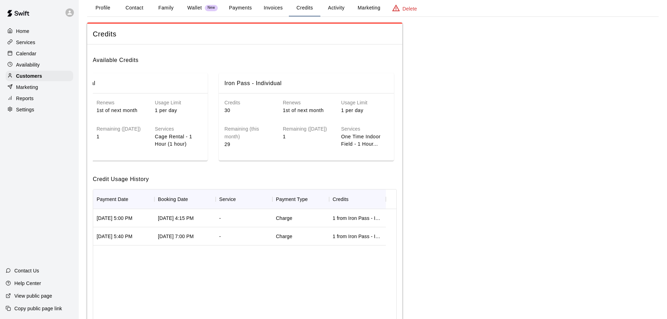
click at [285, 222] on div "Charge" at bounding box center [284, 218] width 16 height 7
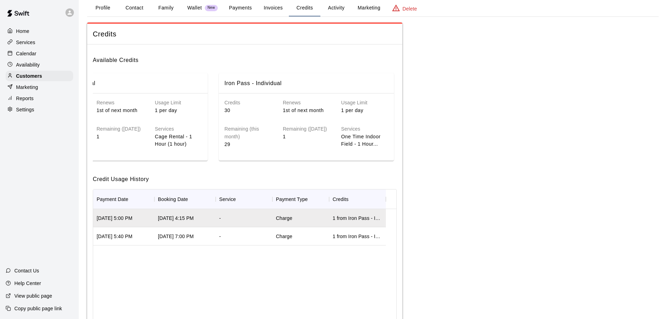
click at [349, 218] on div "1 from Iron Pass - Individual" at bounding box center [357, 218] width 57 height 18
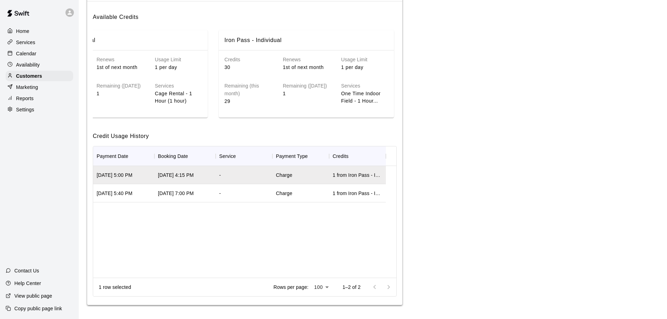
scroll to position [83, 0]
click at [18, 33] on p "Home" at bounding box center [22, 31] width 13 height 7
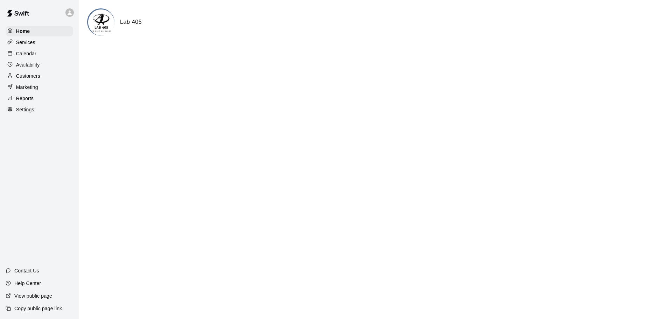
click at [30, 53] on p "Calendar" at bounding box center [26, 53] width 20 height 7
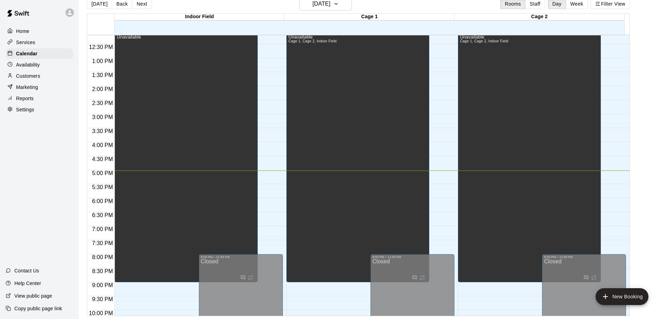
scroll to position [287, 0]
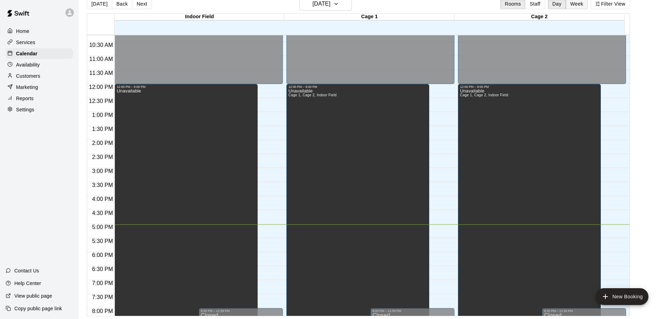
click at [581, 2] on button "Week" at bounding box center [577, 4] width 22 height 11
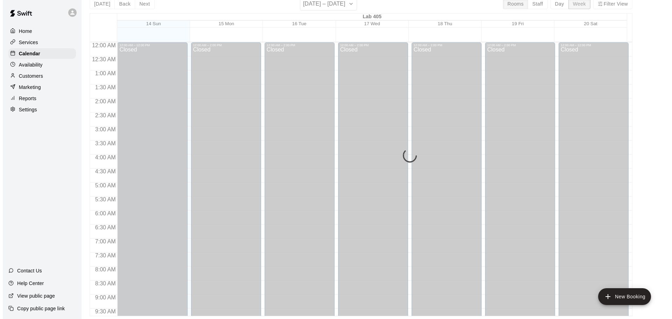
scroll to position [400, 0]
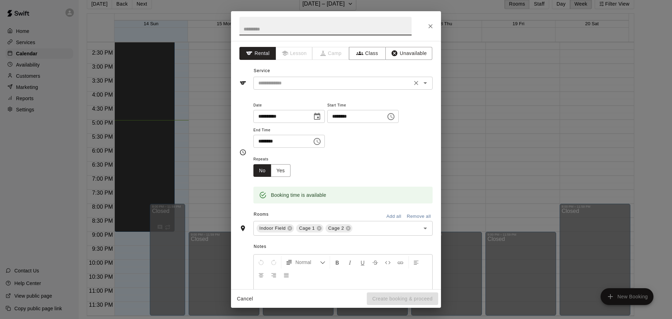
click at [299, 82] on input "text" at bounding box center [333, 83] width 154 height 9
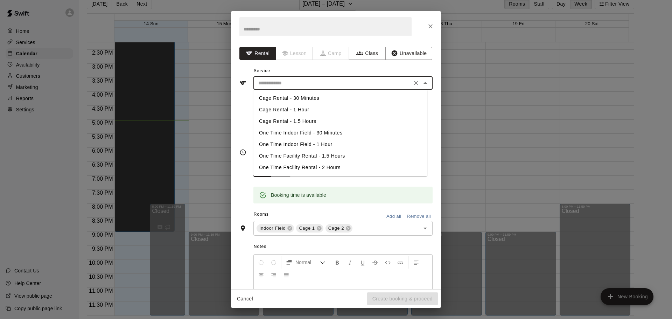
click at [306, 142] on li "One Time Indoor Field - 1 Hour" at bounding box center [340, 145] width 174 height 12
type input "**********"
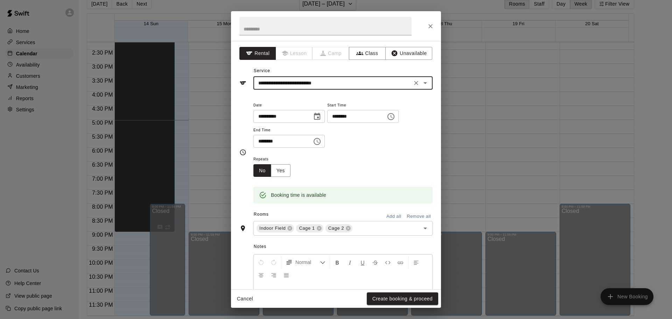
click at [321, 140] on icon "Choose time, selected time is 6:15 PM" at bounding box center [317, 141] width 8 height 8
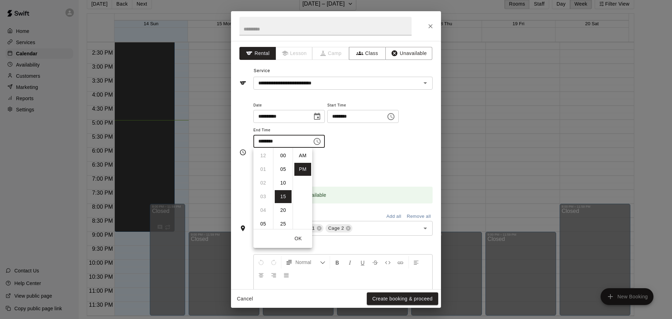
scroll to position [13, 0]
click at [395, 117] on icon "Choose time, selected time is 5:45 PM" at bounding box center [391, 116] width 8 height 8
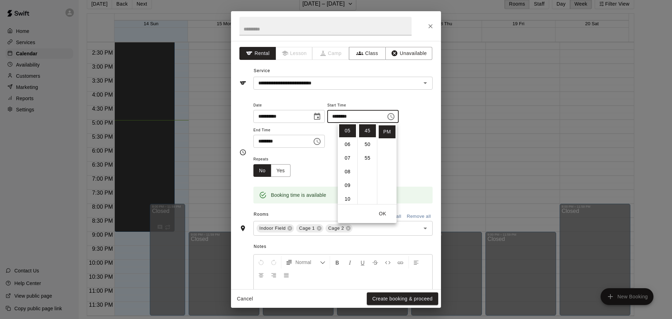
scroll to position [53, 0]
click at [366, 161] on li "30" at bounding box center [367, 159] width 17 height 13
type input "********"
click at [297, 142] on input "********" at bounding box center [280, 141] width 54 height 13
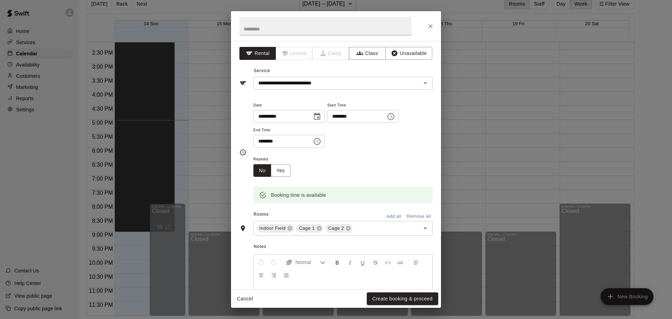
click at [324, 141] on button "Choose time, selected time is 6:15 PM" at bounding box center [317, 141] width 14 height 14
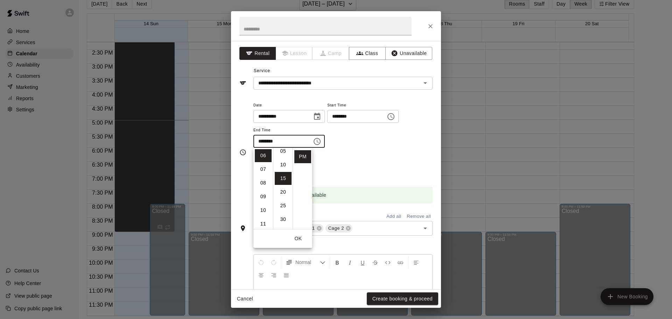
scroll to position [6, 0]
click at [283, 201] on li "30" at bounding box center [283, 196] width 17 height 13
type input "********"
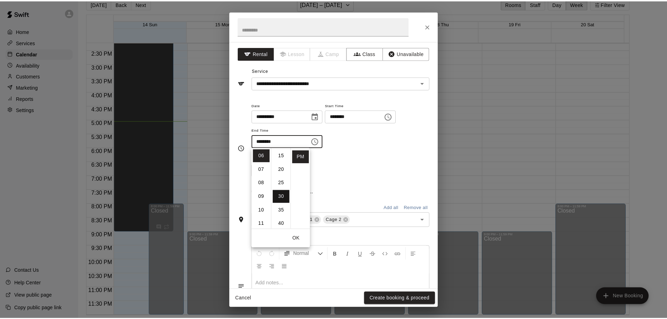
scroll to position [82, 0]
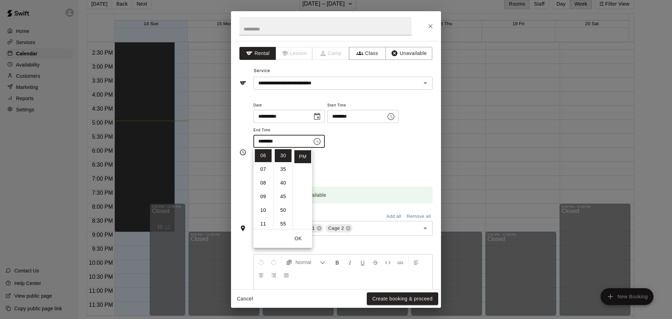
click at [374, 171] on div "Repeats No Yes" at bounding box center [342, 166] width 179 height 22
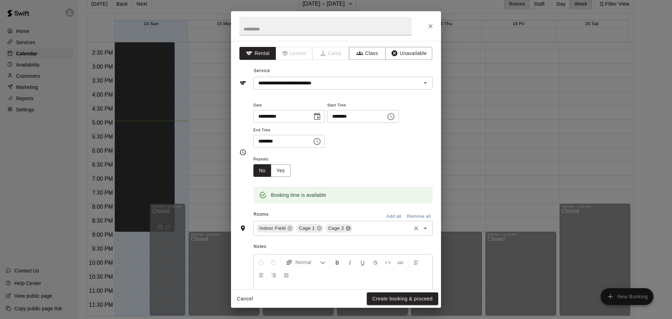
click at [346, 228] on icon at bounding box center [349, 228] width 6 height 6
click at [321, 228] on icon at bounding box center [319, 228] width 5 height 5
click at [386, 299] on button "Create booking & proceed" at bounding box center [402, 298] width 71 height 13
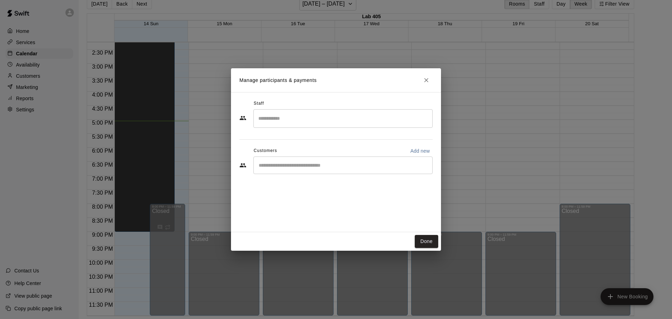
click at [286, 171] on div "​" at bounding box center [342, 166] width 179 height 18
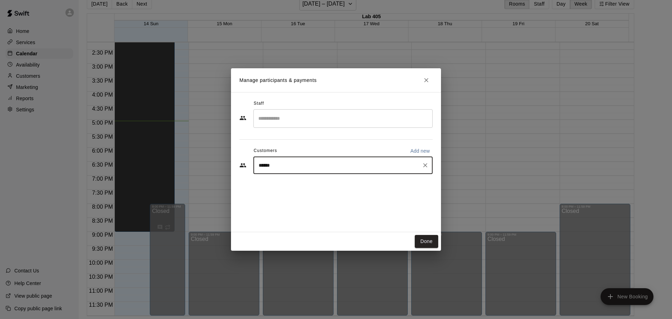
type input "*******"
click at [343, 187] on div "[PERSON_NAME] Iron Pass - Individual [EMAIL_ADDRESS][PERSON_NAME][DOMAIN_NAME]" at bounding box center [328, 185] width 111 height 15
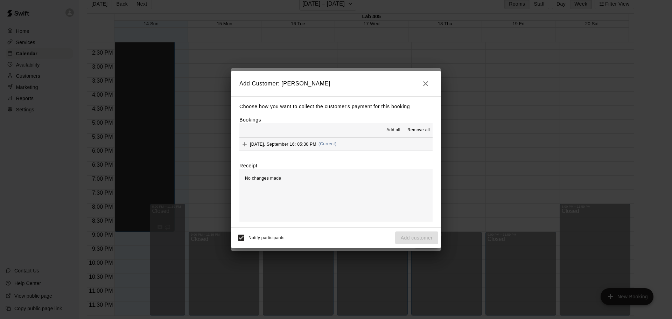
click at [360, 148] on button "[DATE], September 16: 05:30 PM (Current)" at bounding box center [335, 144] width 193 height 13
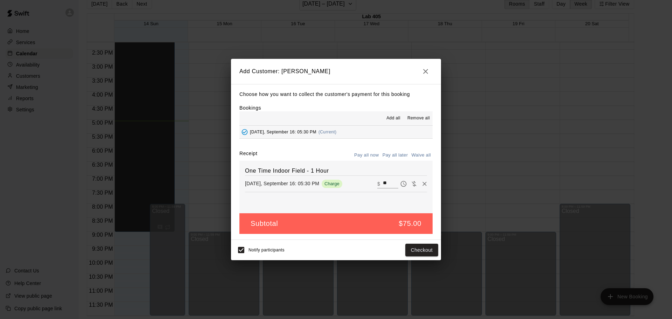
click at [419, 116] on span "Remove all" at bounding box center [419, 118] width 22 height 7
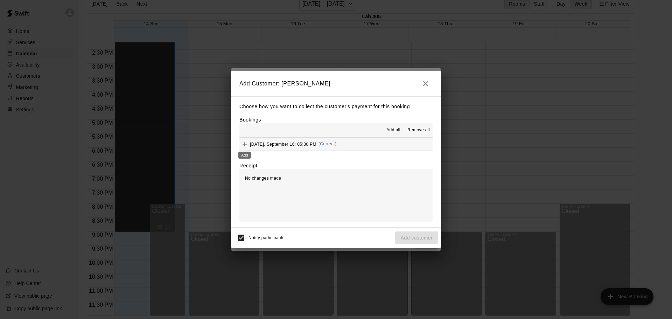
click at [248, 144] on icon "Add" at bounding box center [244, 144] width 7 height 7
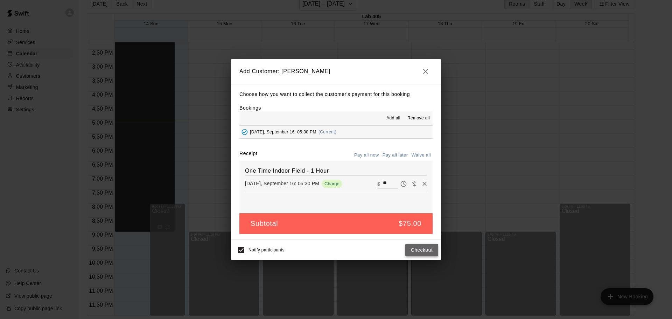
click at [417, 251] on button "Checkout" at bounding box center [421, 250] width 33 height 13
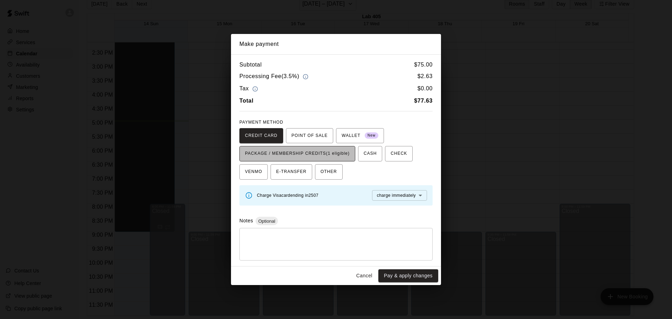
click at [303, 152] on span "PACKAGE / MEMBERSHIP CREDITS (1 eligible)" at bounding box center [297, 153] width 105 height 11
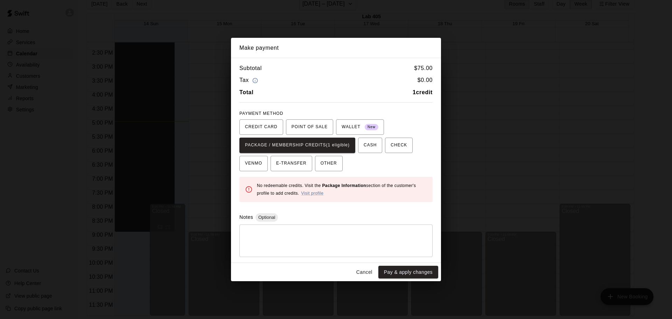
click at [364, 271] on button "Cancel" at bounding box center [364, 272] width 22 height 13
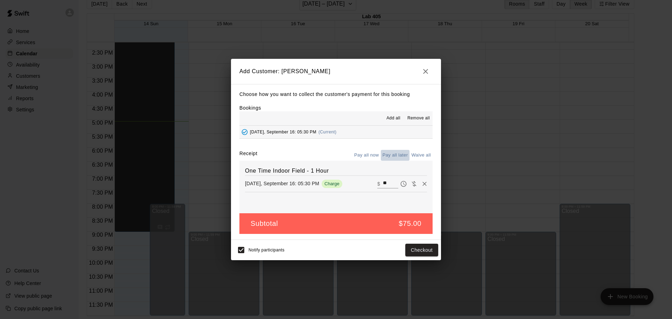
click at [394, 155] on button "Pay all later" at bounding box center [395, 155] width 29 height 11
click at [414, 252] on button "Add customer" at bounding box center [416, 250] width 43 height 13
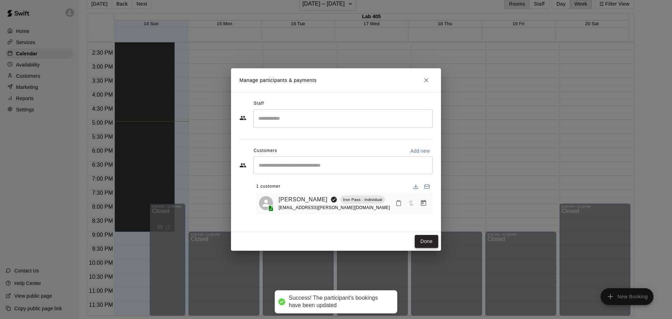
click at [424, 239] on button "Done" at bounding box center [426, 241] width 23 height 13
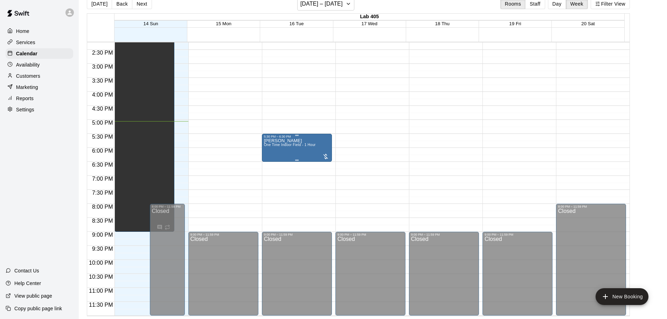
click at [301, 145] on span "One Time Indoor Field - 1 Hour" at bounding box center [290, 145] width 52 height 4
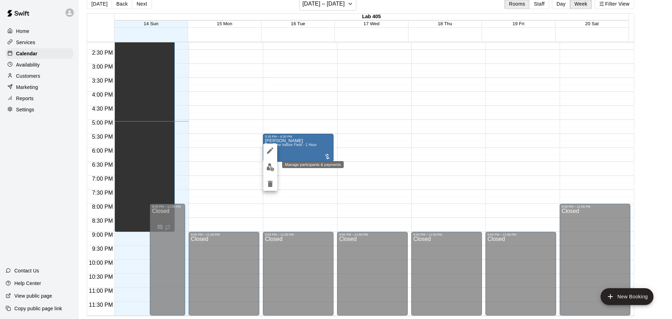
click at [272, 169] on img "edit" at bounding box center [270, 167] width 8 height 8
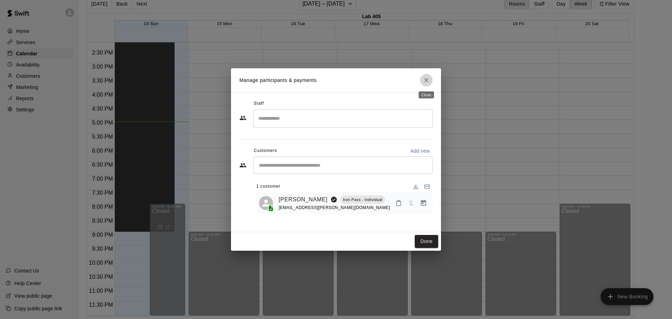
click at [425, 83] on icon "Close" at bounding box center [426, 80] width 7 height 7
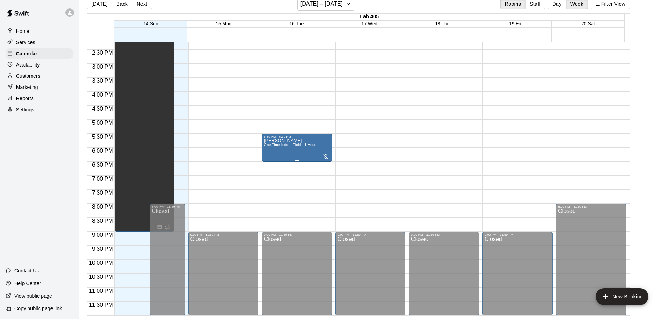
click at [312, 147] on div "[PERSON_NAME] One Time Indoor Field - 1 Hour" at bounding box center [290, 297] width 52 height 319
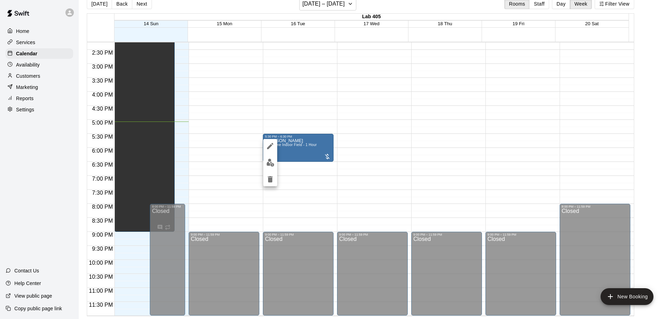
click at [318, 149] on div at bounding box center [336, 159] width 672 height 319
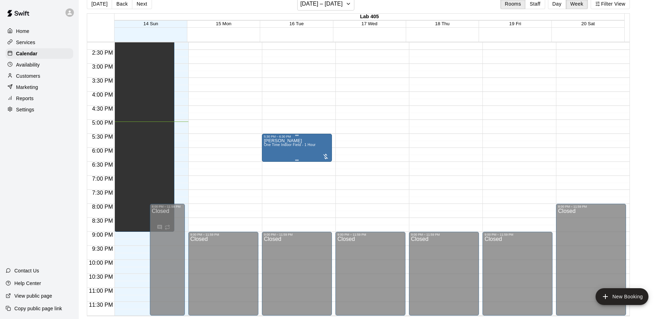
click at [303, 150] on div "[PERSON_NAME] One Time Indoor Field - 1 Hour" at bounding box center [290, 297] width 52 height 319
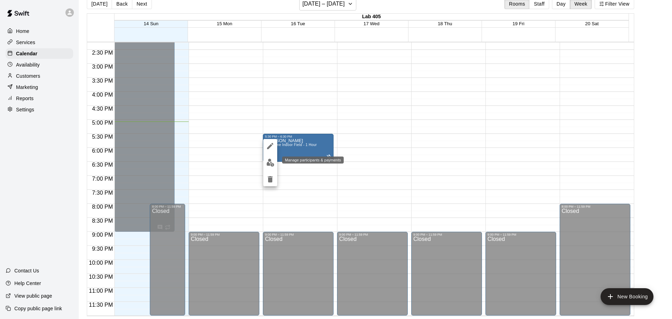
click at [268, 164] on img "edit" at bounding box center [270, 163] width 8 height 8
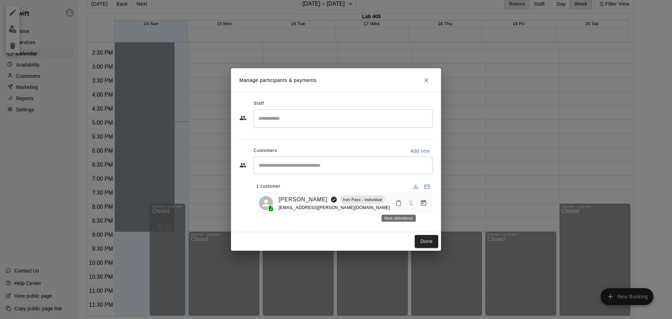
click at [399, 207] on button "Mark attendance" at bounding box center [399, 203] width 12 height 12
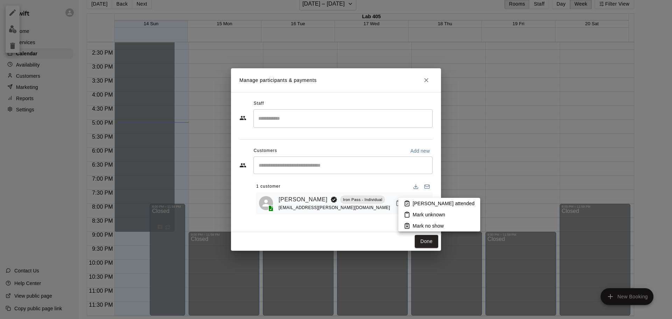
click at [431, 204] on p "[PERSON_NAME] attended" at bounding box center [444, 203] width 62 height 7
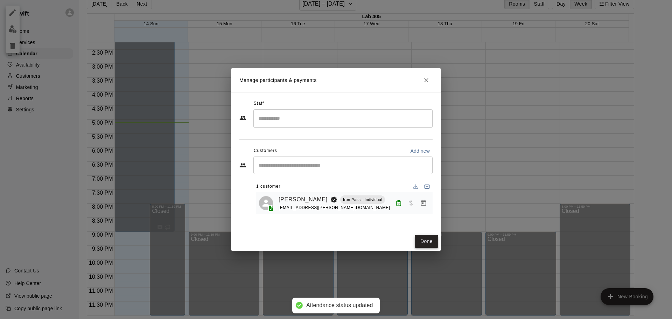
click at [431, 237] on button "Done" at bounding box center [426, 241] width 23 height 13
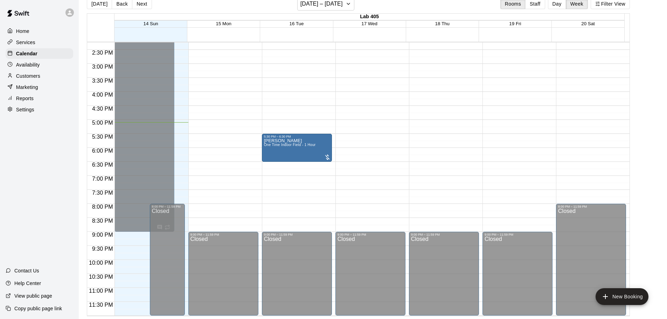
click at [299, 146] on span "One Time Indoor Field - 1 Hour" at bounding box center [290, 145] width 52 height 4
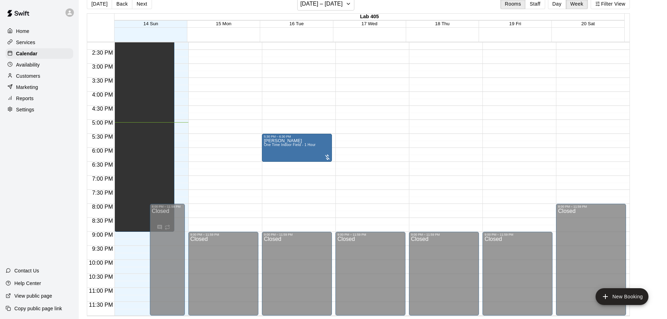
drag, startPoint x: 299, startPoint y: 146, endPoint x: 278, endPoint y: 149, distance: 21.2
click at [278, 149] on div "[PERSON_NAME] One Time Indoor Field - 1 Hour" at bounding box center [290, 297] width 52 height 319
drag, startPoint x: 278, startPoint y: 149, endPoint x: 276, endPoint y: 154, distance: 5.3
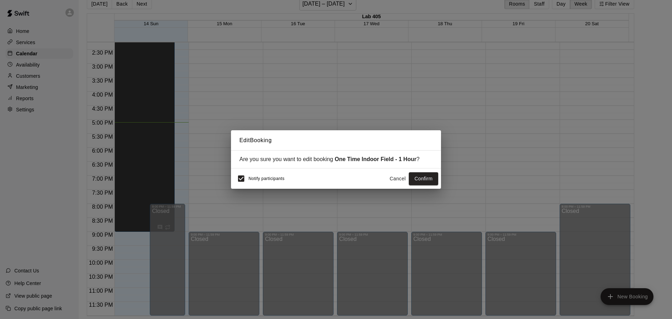
click at [404, 182] on button "Cancel" at bounding box center [398, 178] width 22 height 13
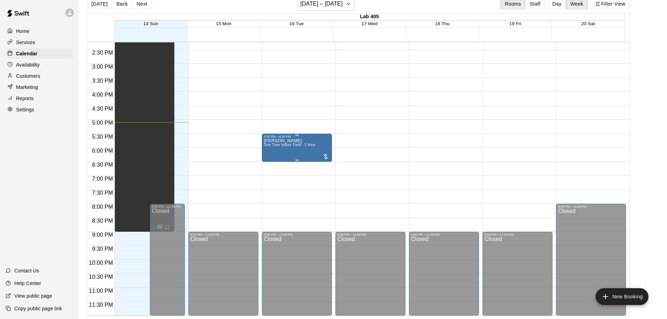
click at [295, 140] on div "[PERSON_NAME] One Time Indoor Field - 1 Hour" at bounding box center [290, 297] width 52 height 319
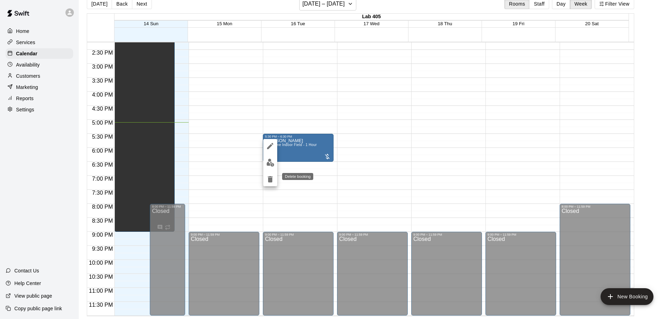
click at [271, 178] on icon "delete" at bounding box center [270, 179] width 5 height 6
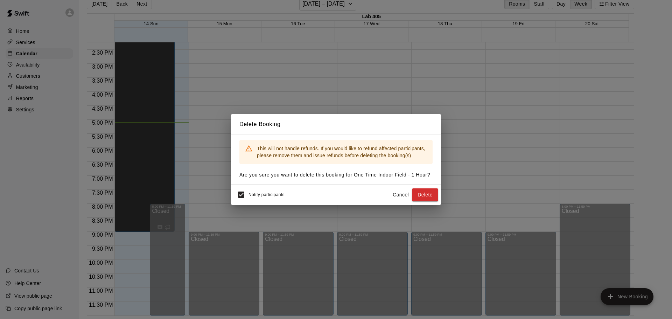
click at [252, 194] on span "Notify participants" at bounding box center [267, 195] width 36 height 5
click at [427, 192] on button "Delete" at bounding box center [425, 194] width 26 height 13
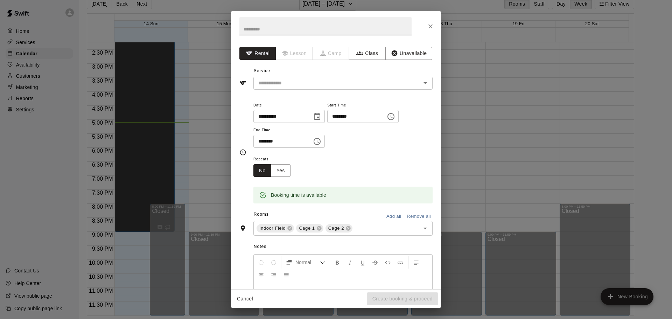
click at [434, 26] on icon "Close" at bounding box center [430, 26] width 7 height 7
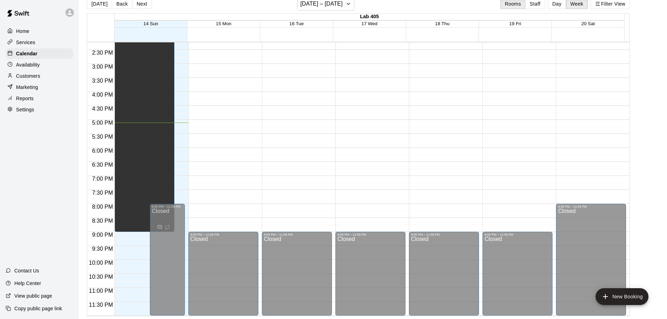
click at [69, 15] on icon at bounding box center [70, 12] width 6 height 6
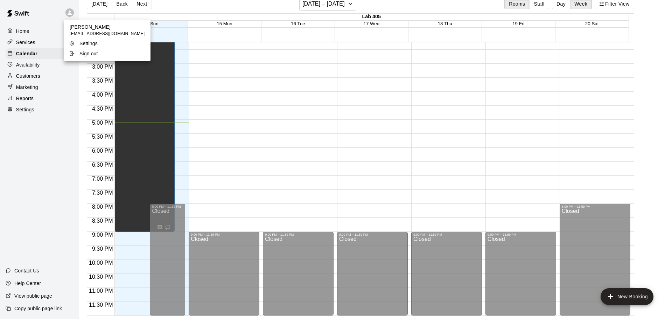
click at [69, 15] on div at bounding box center [336, 159] width 672 height 319
